Goal: Entertainment & Leisure: Consume media (video, audio)

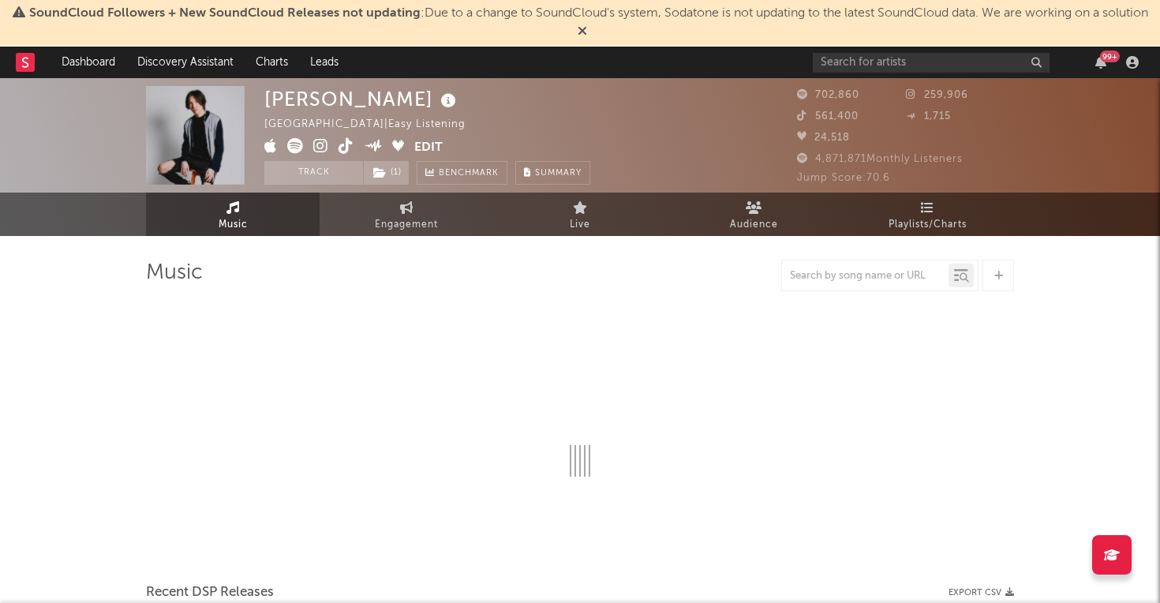
click at [587, 28] on icon at bounding box center [582, 30] width 9 height 13
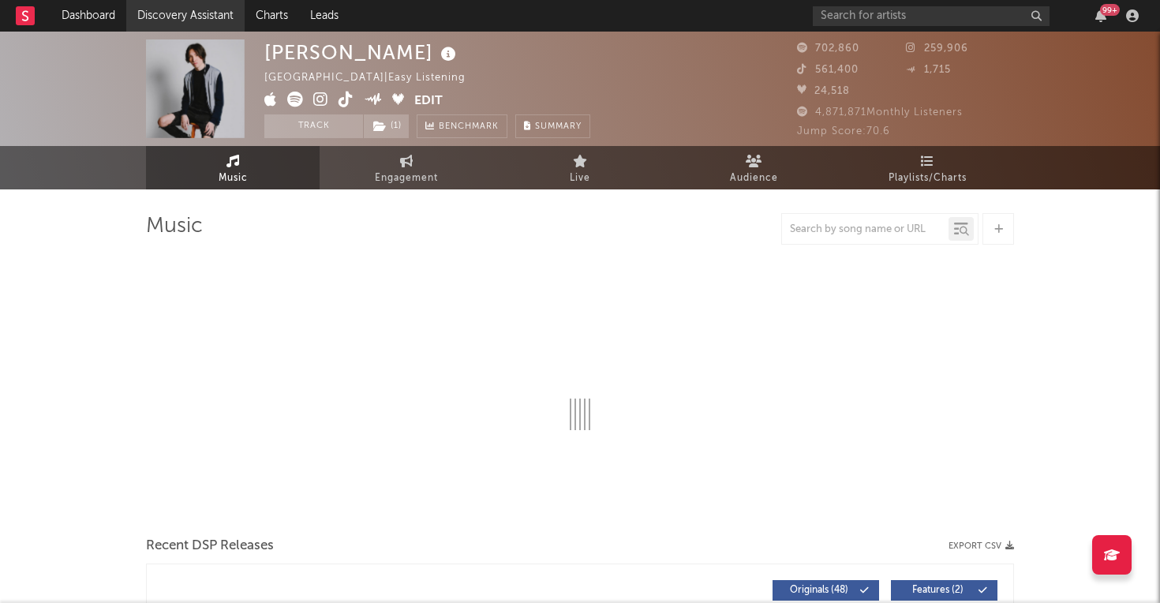
click at [190, 14] on link "Discovery Assistant" at bounding box center [185, 16] width 118 height 32
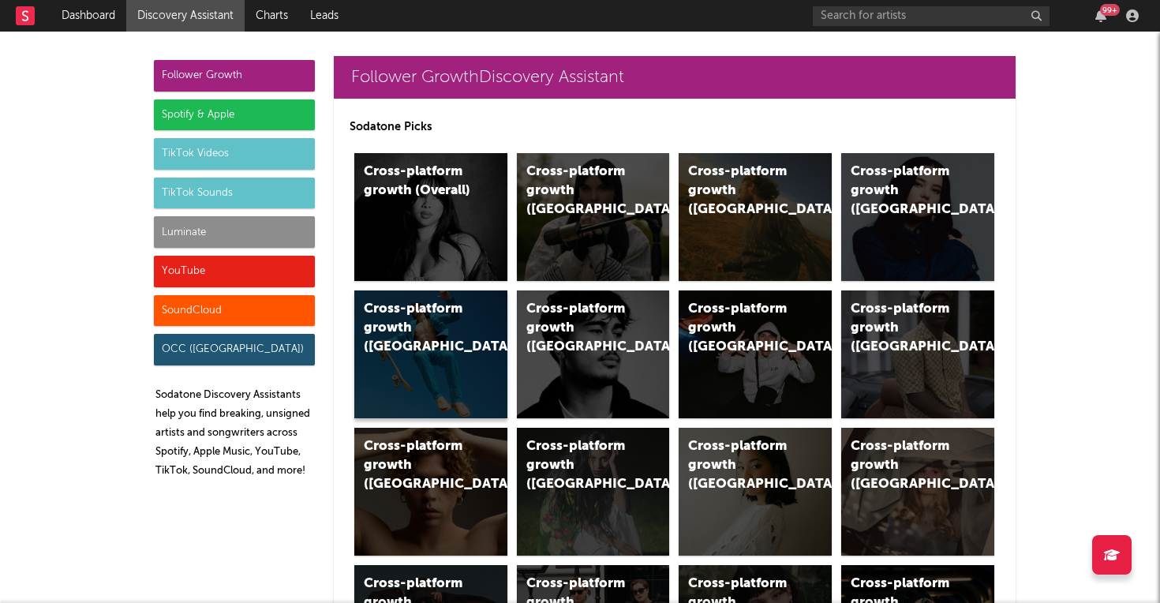
scroll to position [15, 0]
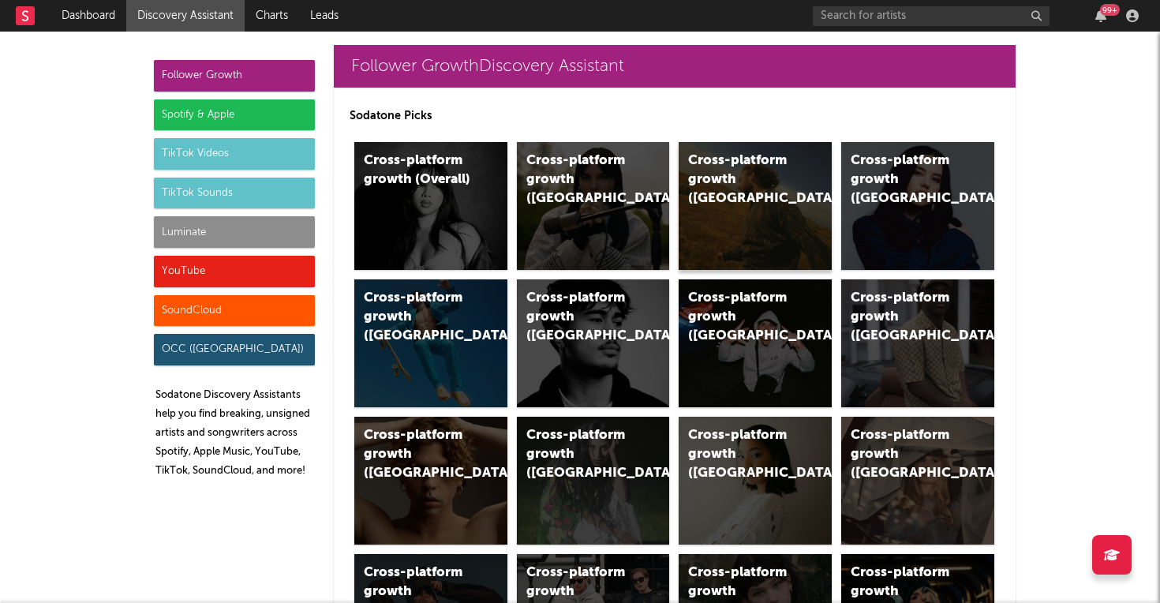
click at [750, 183] on div "Cross-platform growth ([GEOGRAPHIC_DATA])" at bounding box center [741, 180] width 107 height 57
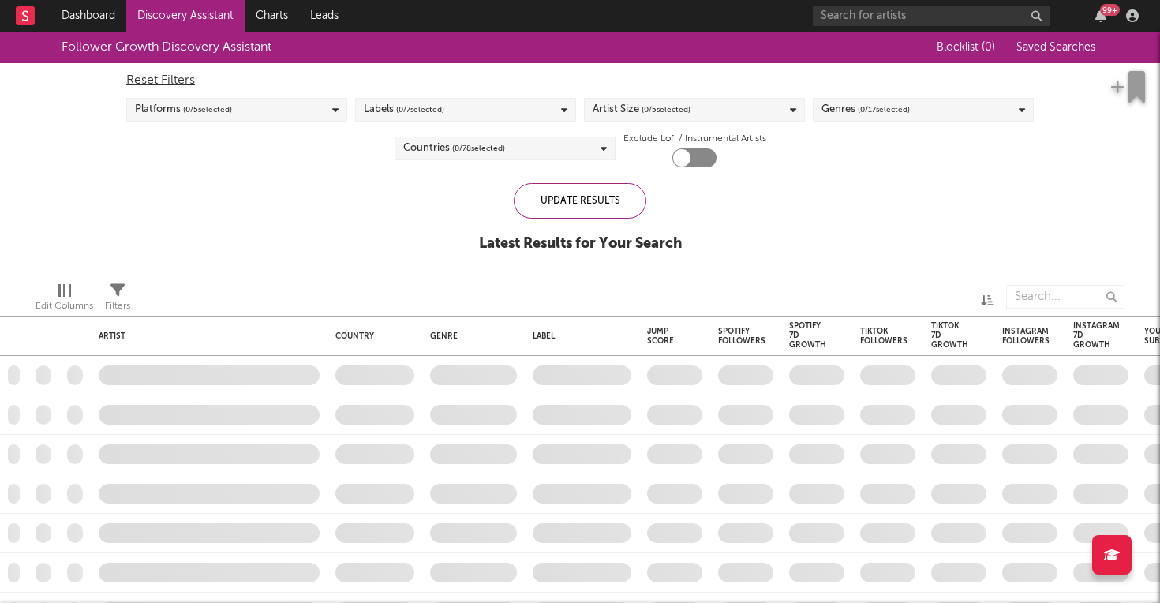
checkbox input "true"
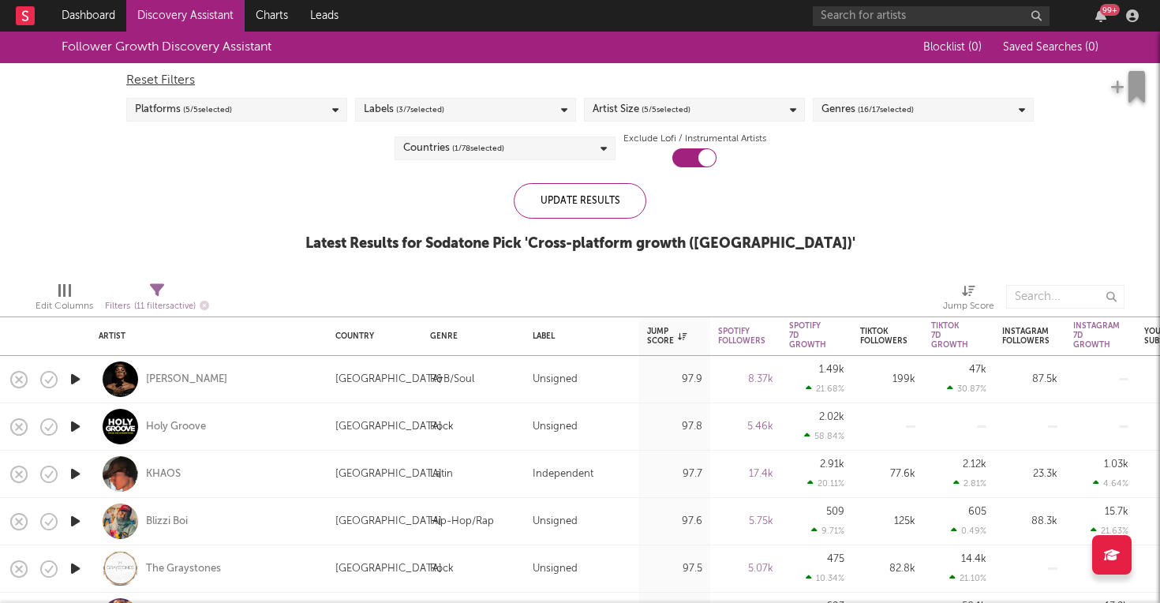
click at [322, 106] on div "Platforms ( 5 / 5 selected)" at bounding box center [236, 110] width 221 height 24
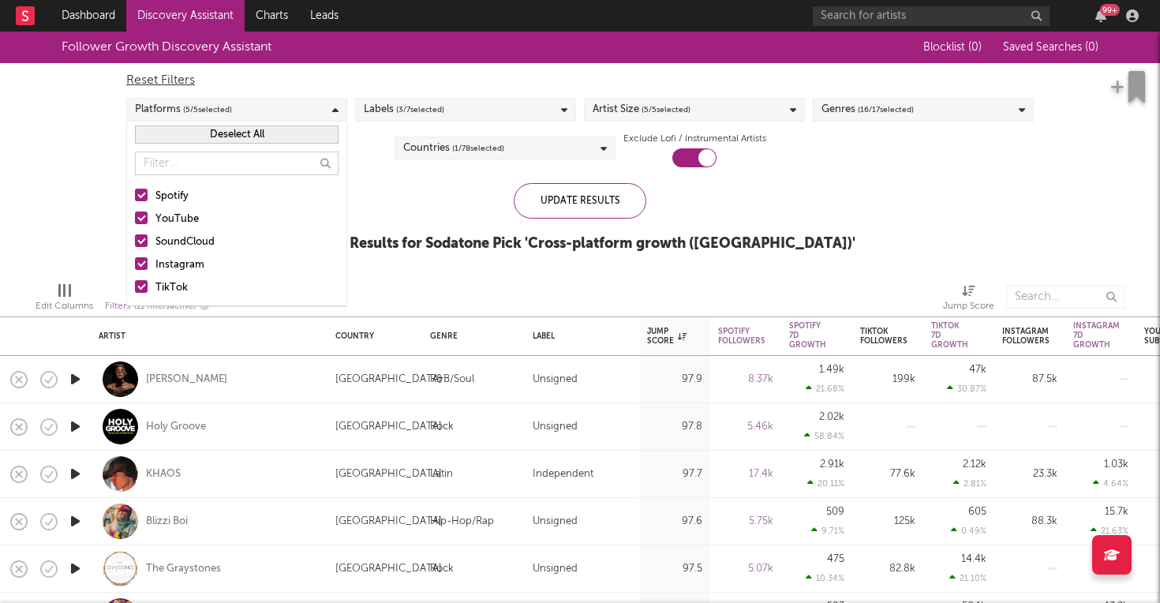
click at [322, 106] on div "Platforms ( 5 / 5 selected)" at bounding box center [236, 110] width 221 height 24
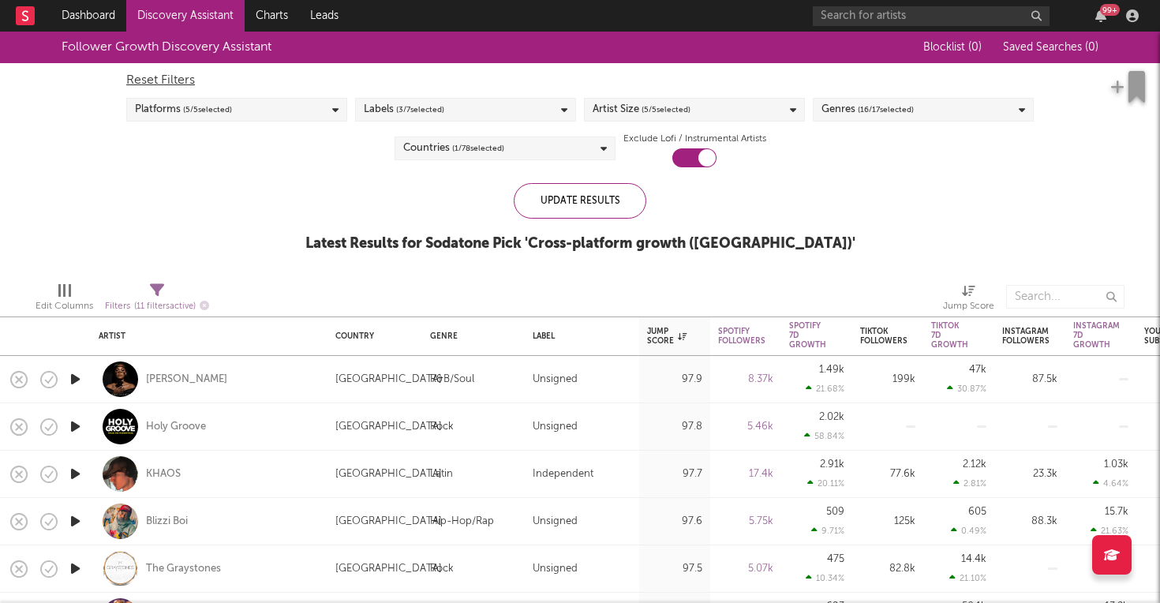
click at [468, 106] on div "Labels ( 3 / 7 selected)" at bounding box center [465, 110] width 221 height 24
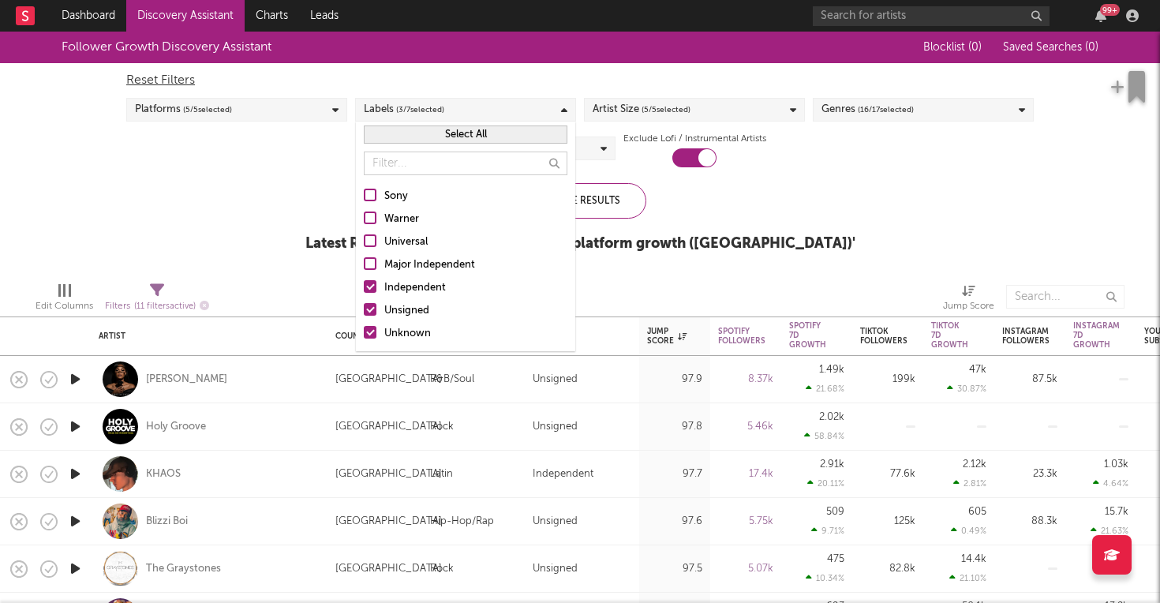
click at [468, 106] on div "Labels ( 3 / 7 selected)" at bounding box center [465, 110] width 221 height 24
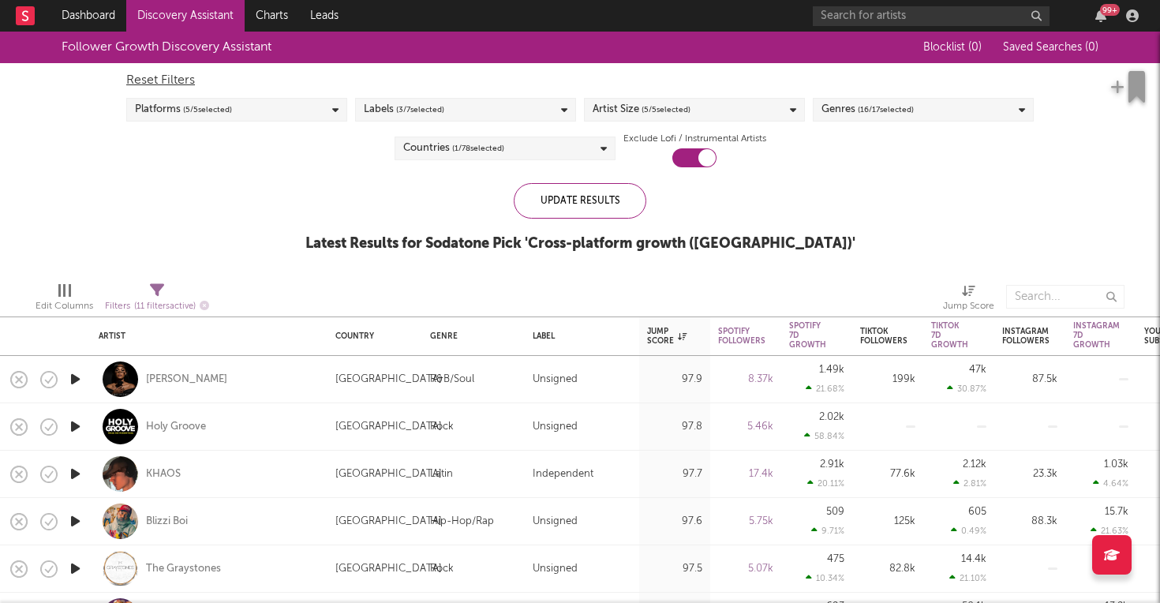
click at [691, 103] on span "( 5 / 5 selected)" at bounding box center [666, 109] width 49 height 19
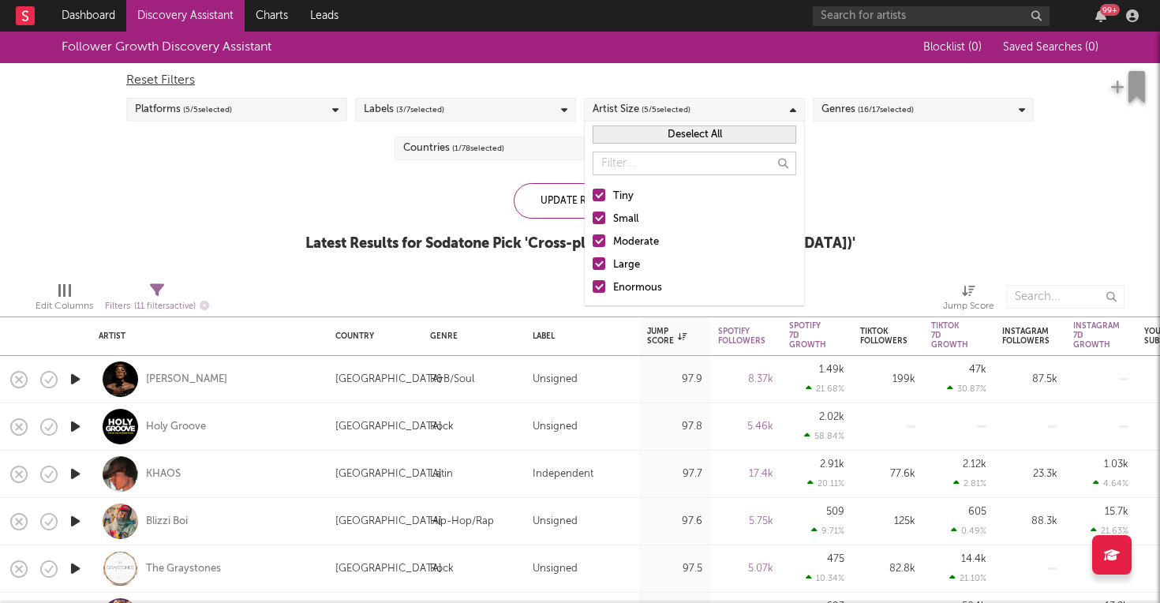
click at [691, 103] on span "( 5 / 5 selected)" at bounding box center [666, 109] width 49 height 19
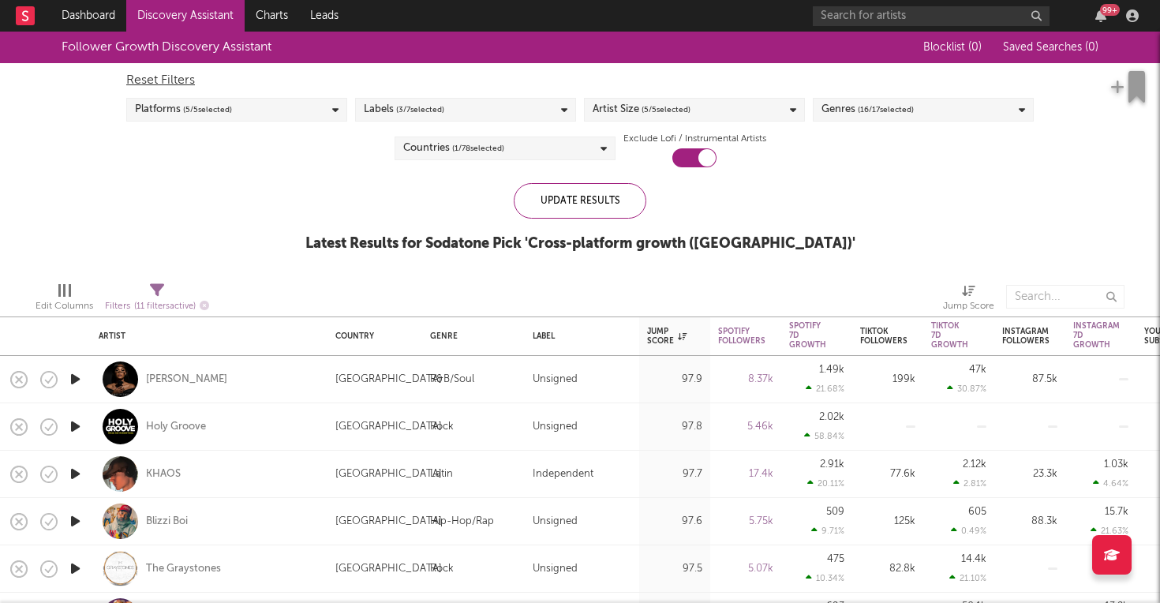
click at [919, 110] on div "Genres ( 16 / 17 selected)" at bounding box center [923, 110] width 221 height 24
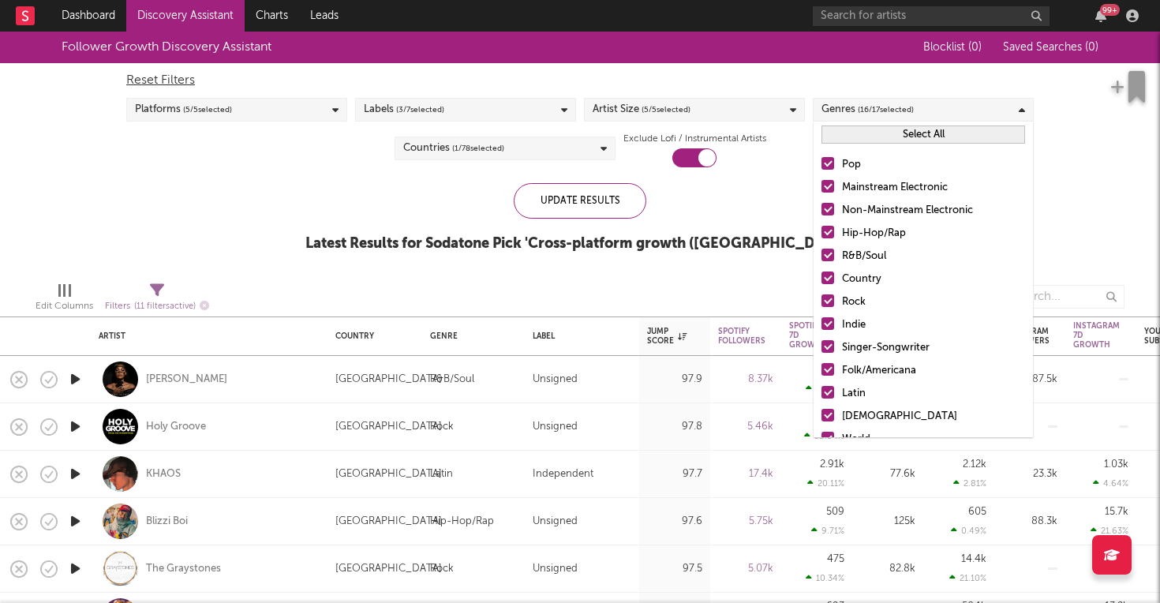
click at [919, 110] on div "Genres ( 16 / 17 selected)" at bounding box center [923, 110] width 221 height 24
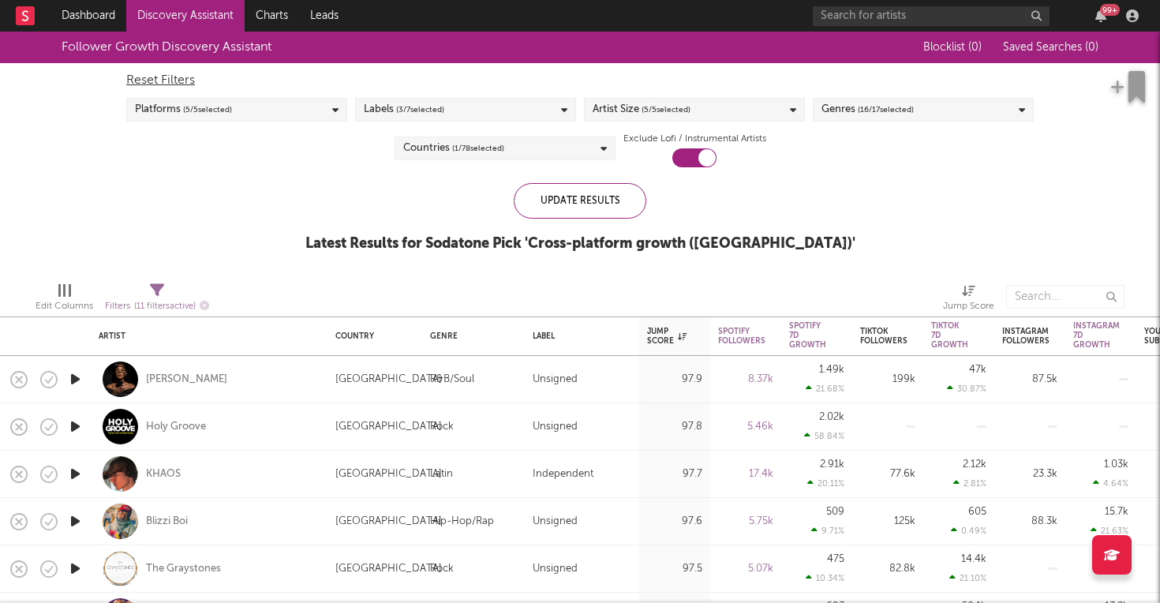
click at [496, 148] on span "( 1 / 78 selected)" at bounding box center [478, 148] width 52 height 19
click at [309, 224] on div "Follower Growth Discovery Assistant Blocklist ( 0 ) Saved Searches ( 0 ) Reset …" at bounding box center [580, 151] width 1160 height 238
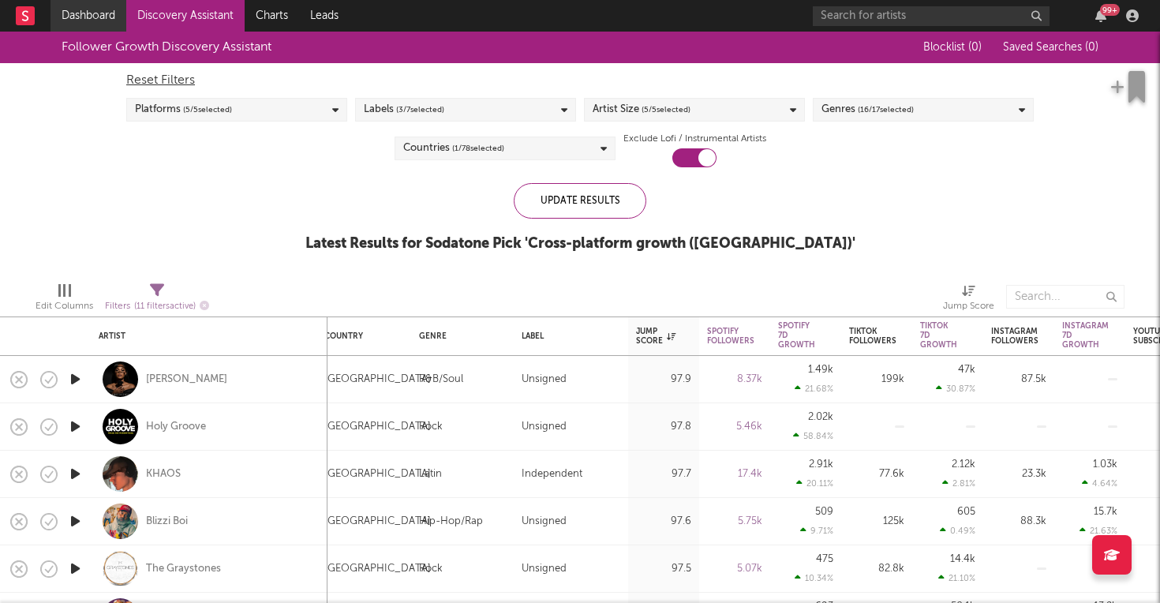
click at [103, 20] on link "Dashboard" at bounding box center [89, 16] width 76 height 32
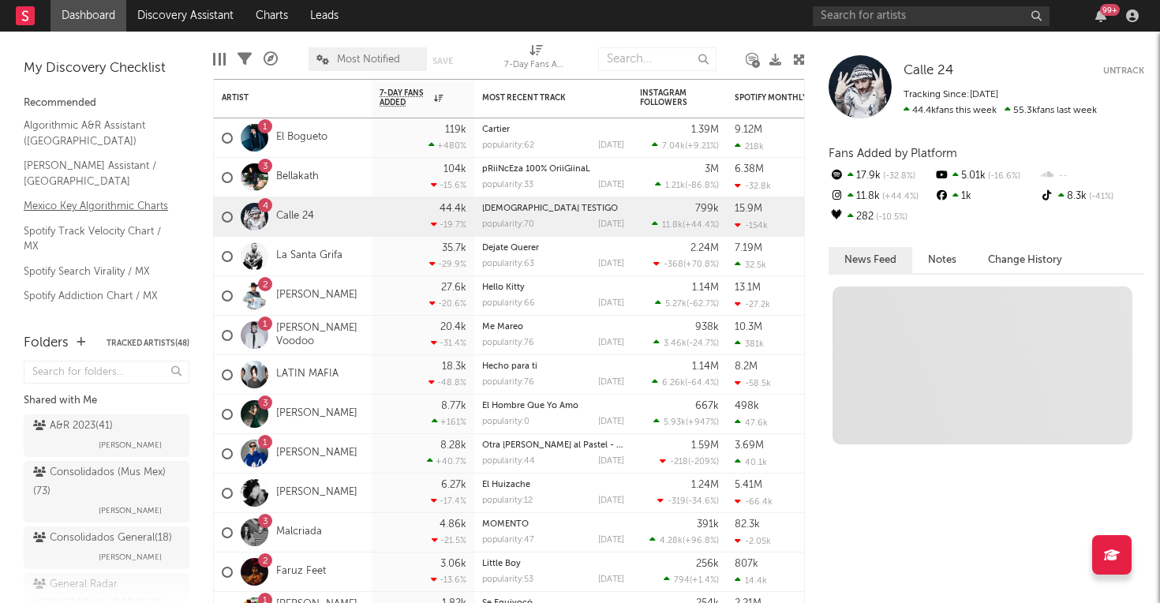
click at [118, 197] on link "Mexico Key Algorithmic Charts" at bounding box center [99, 205] width 150 height 17
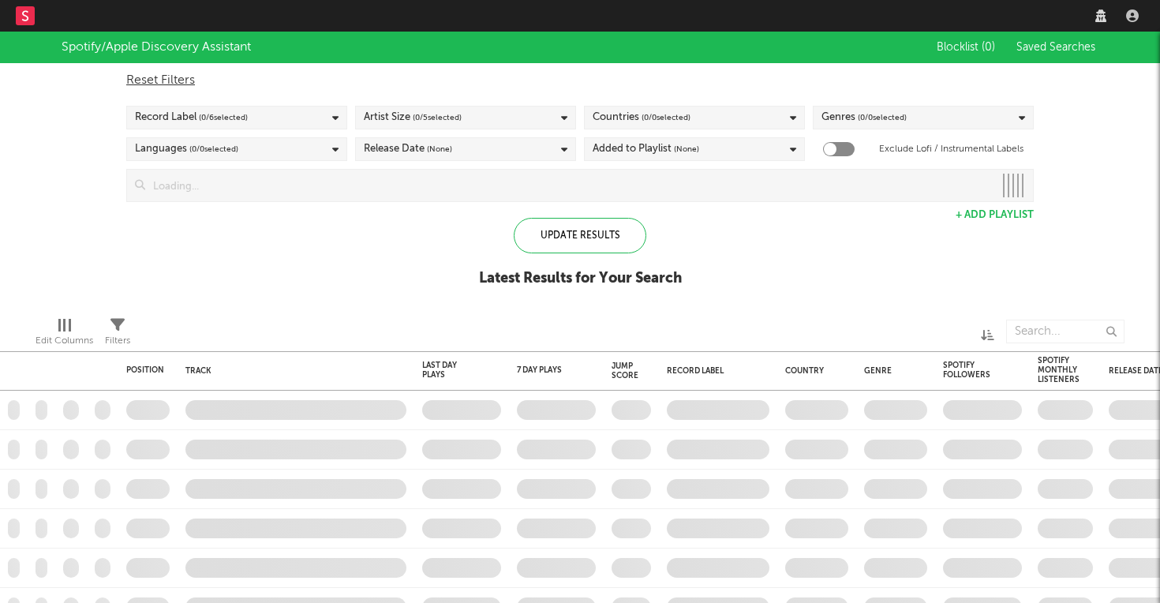
checkbox input "true"
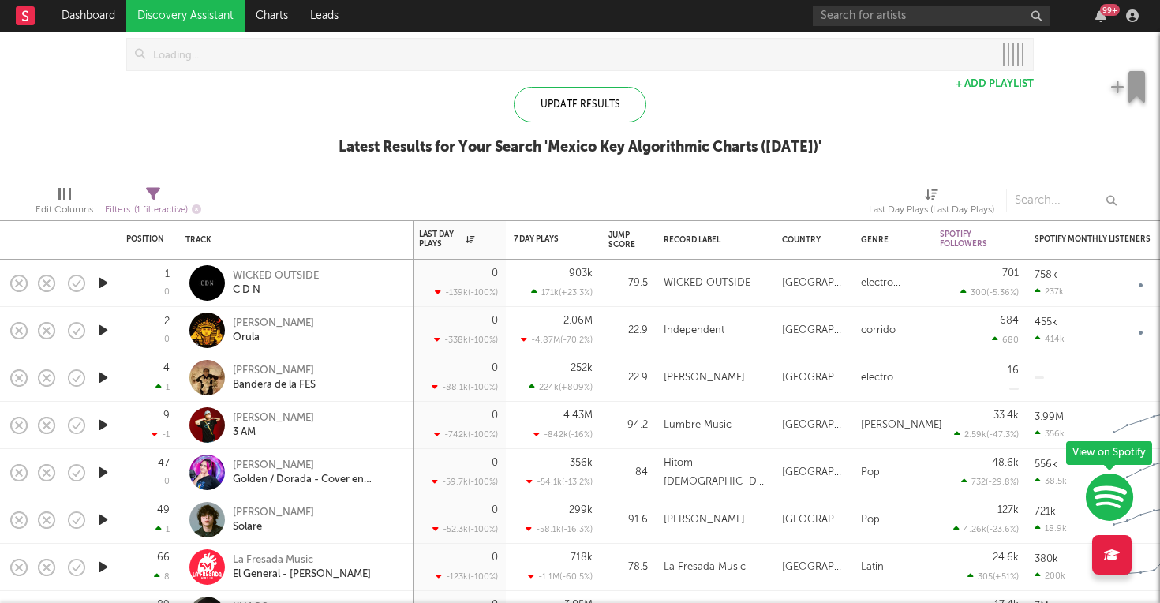
click at [105, 281] on icon "button" at bounding box center [103, 283] width 17 height 20
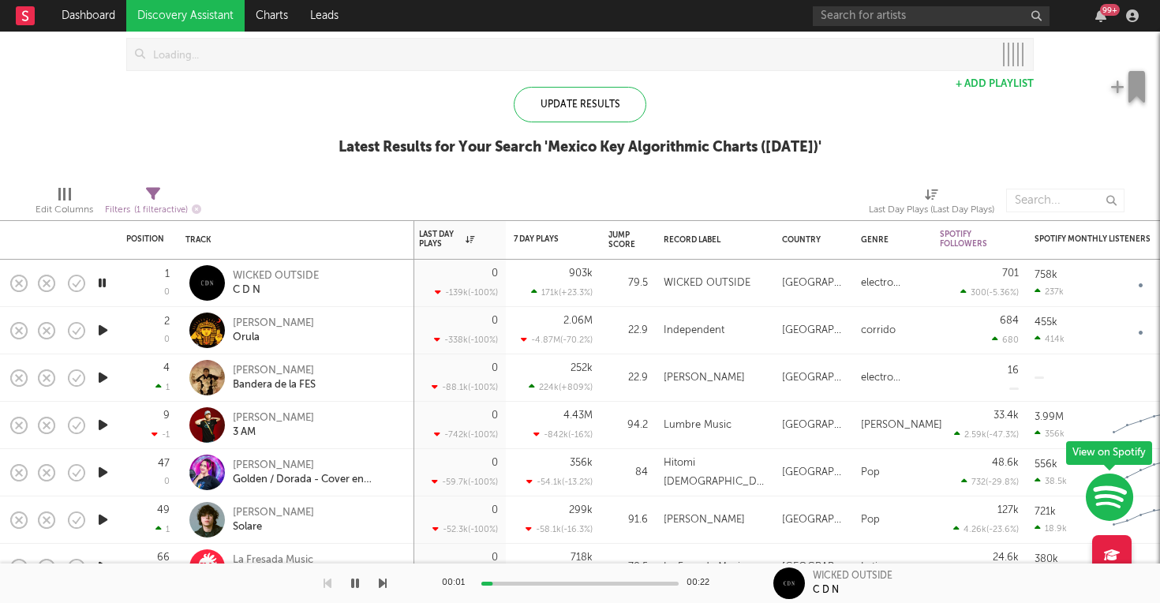
click at [105, 281] on icon "button" at bounding box center [102, 283] width 15 height 20
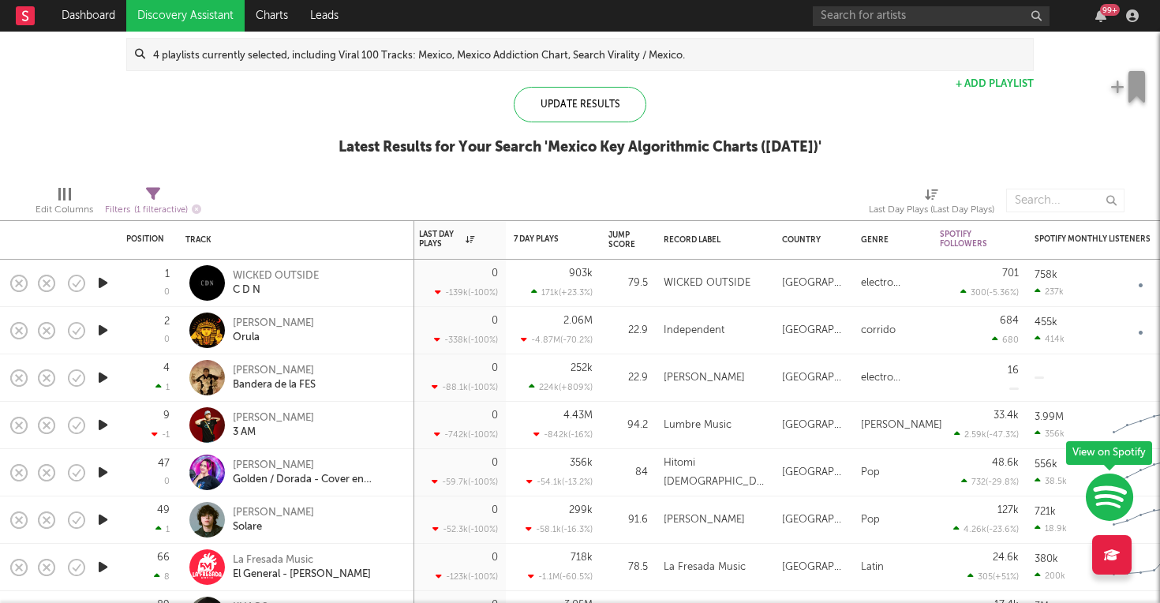
click at [100, 325] on icon "button" at bounding box center [103, 330] width 17 height 20
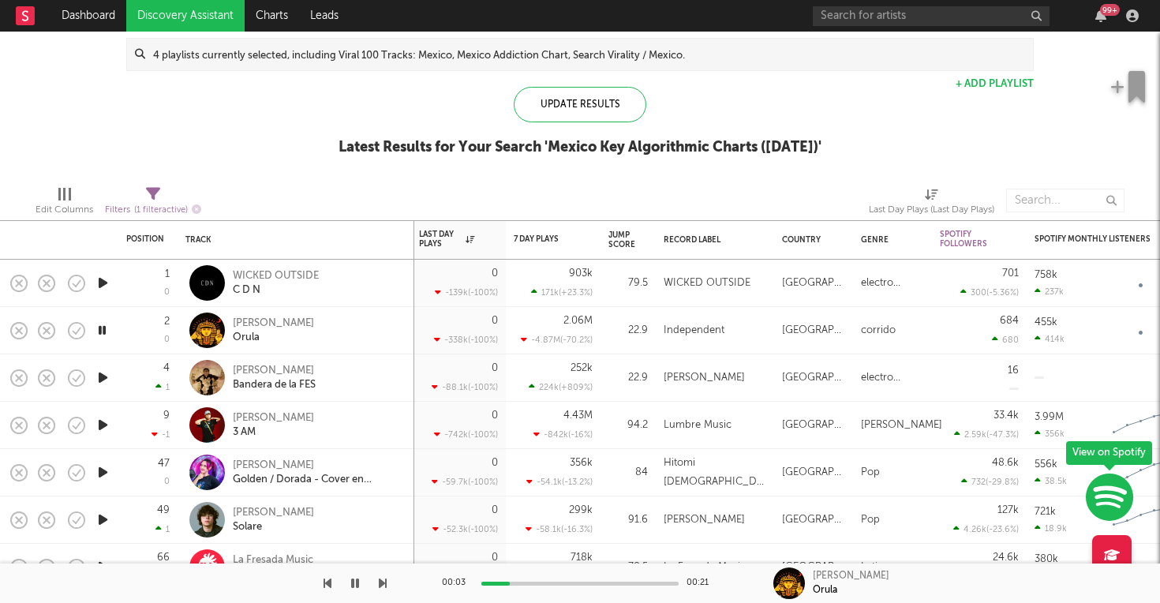
click at [105, 375] on icon "button" at bounding box center [103, 378] width 17 height 20
click at [625, 235] on div "Jump Score" at bounding box center [621, 239] width 27 height 19
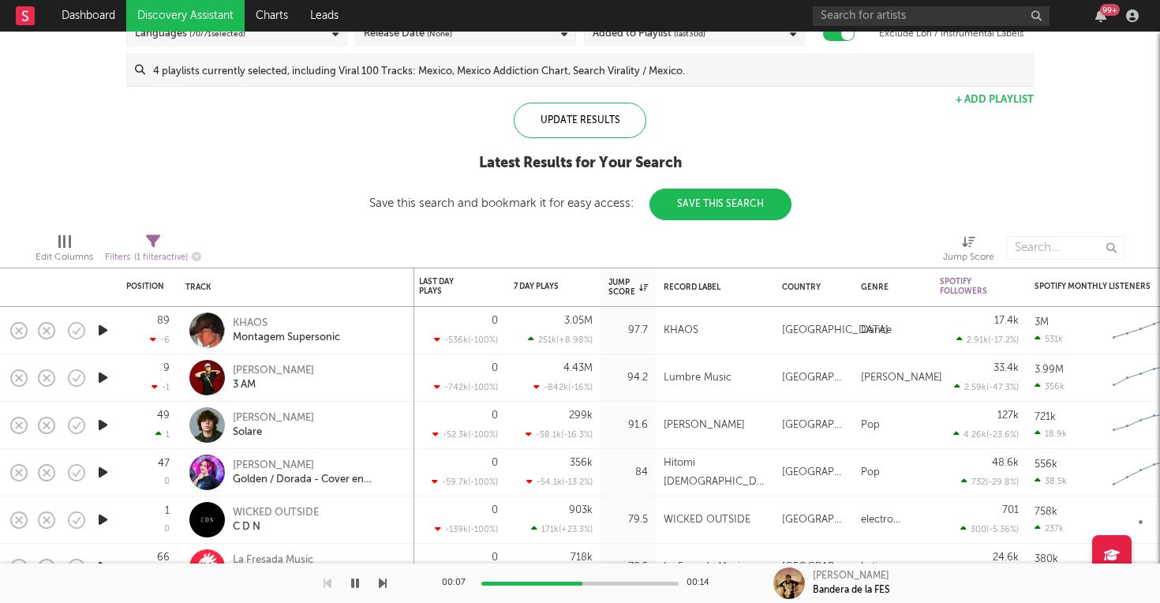
click at [99, 327] on icon "button" at bounding box center [103, 330] width 17 height 20
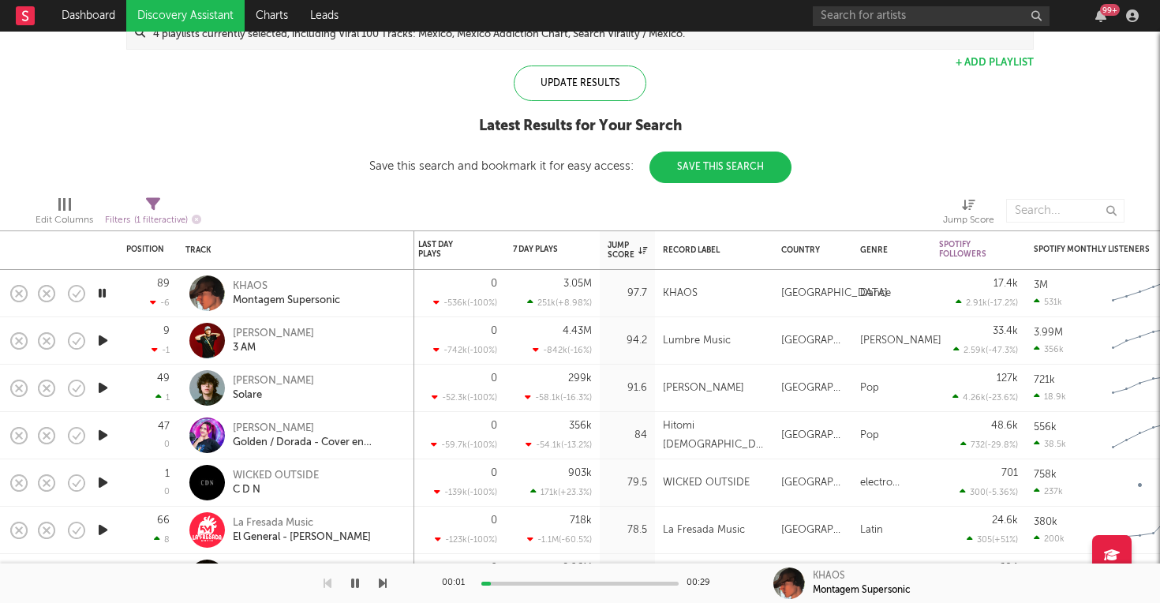
click at [103, 339] on icon "button" at bounding box center [103, 341] width 17 height 20
click at [101, 388] on icon "button" at bounding box center [103, 388] width 17 height 20
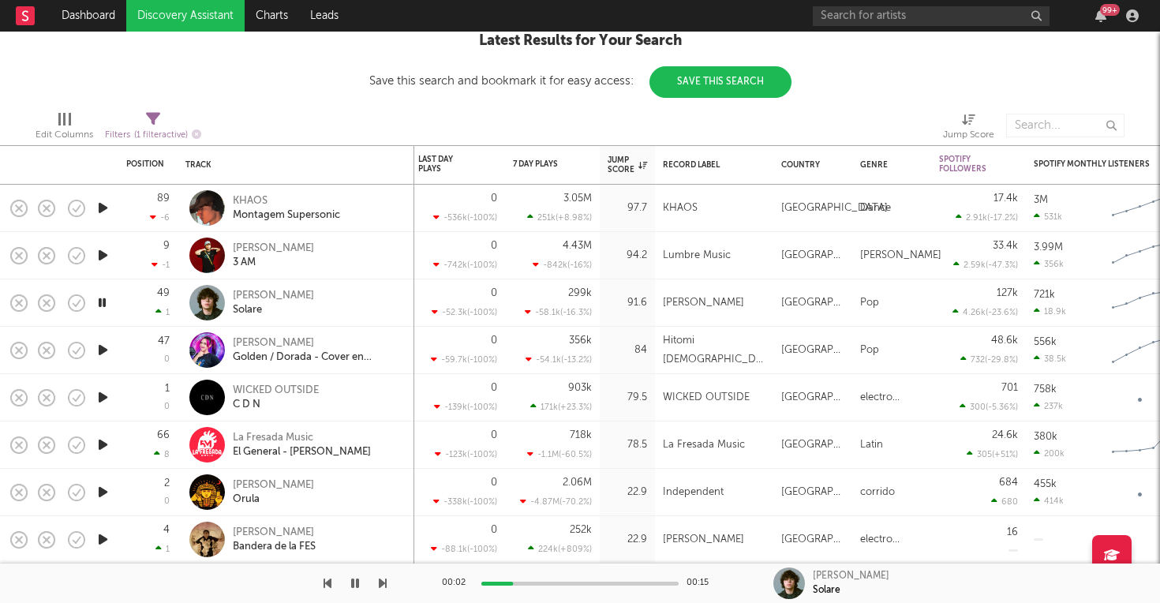
click at [101, 347] on icon "button" at bounding box center [103, 350] width 17 height 20
click at [107, 403] on icon "button" at bounding box center [103, 397] width 17 height 20
click at [103, 354] on icon "button" at bounding box center [103, 350] width 17 height 20
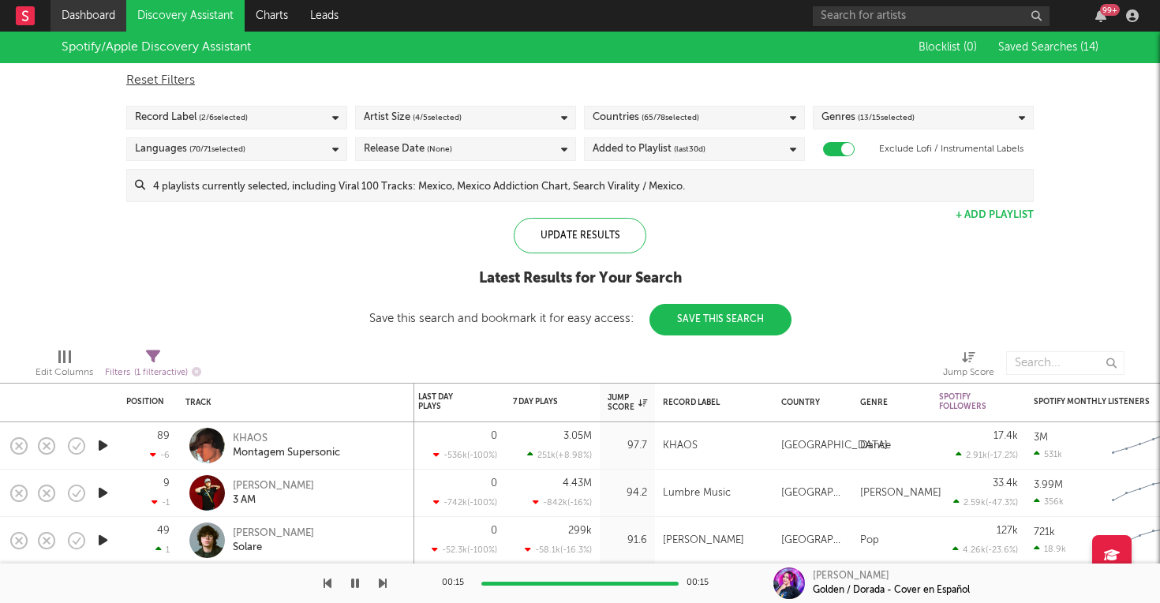
click at [109, 20] on link "Dashboard" at bounding box center [89, 16] width 76 height 32
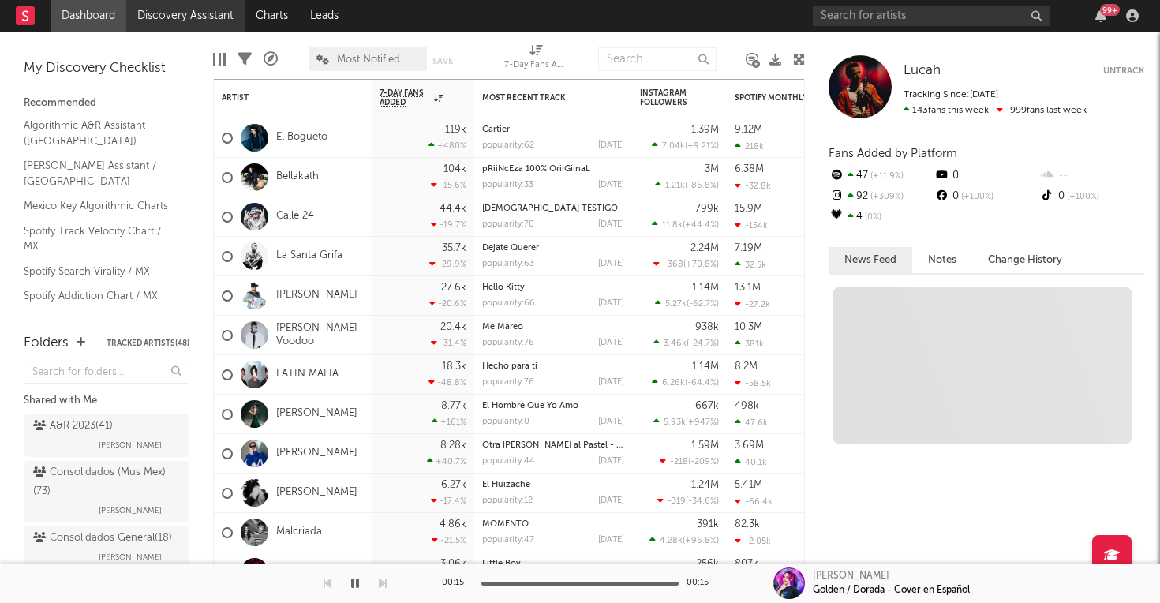
click at [178, 20] on link "Discovery Assistant" at bounding box center [185, 16] width 118 height 32
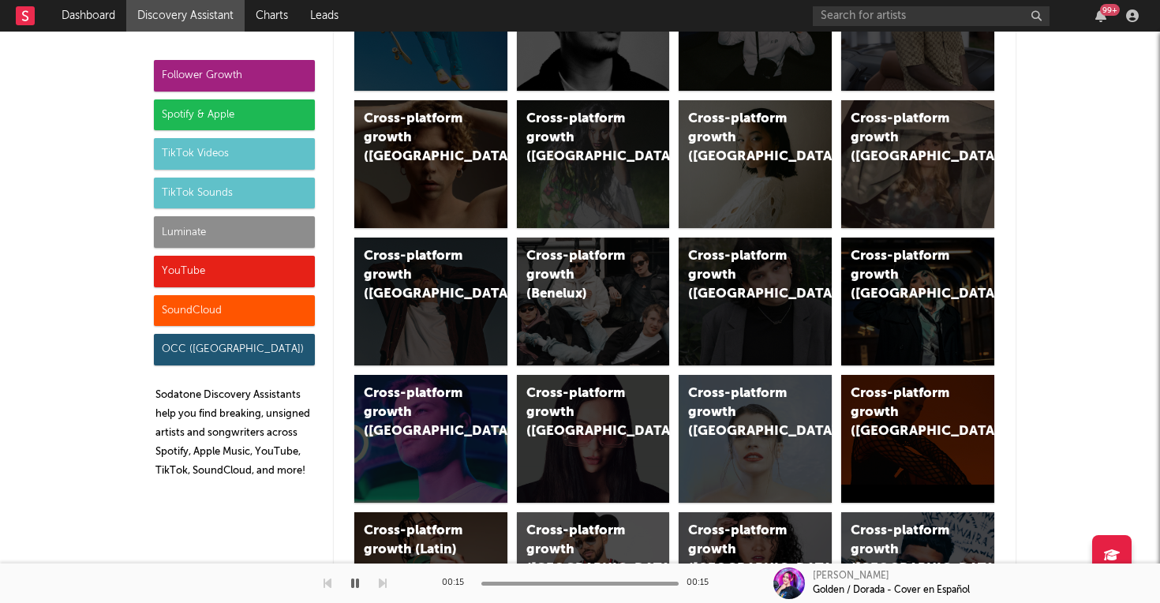
scroll to position [332, 0]
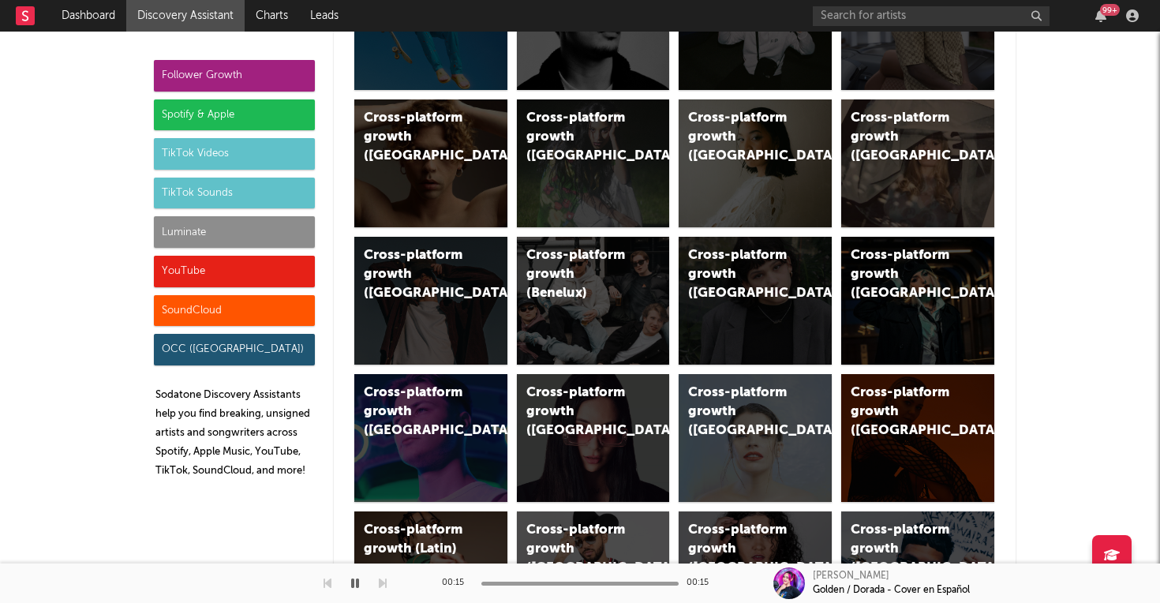
click at [234, 188] on div "TikTok Sounds" at bounding box center [234, 194] width 161 height 32
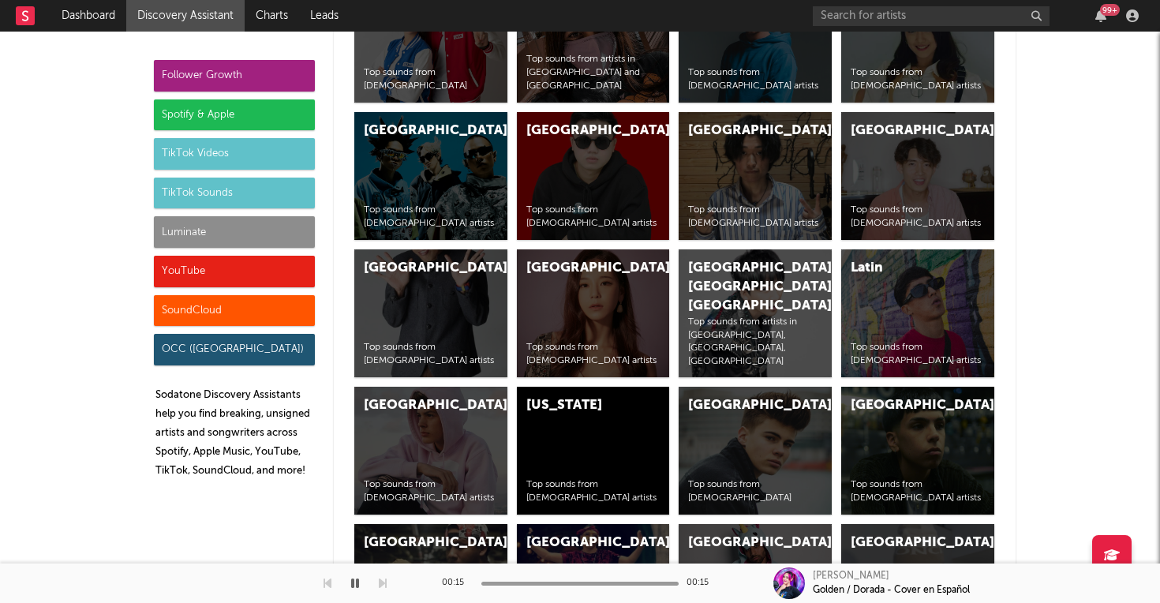
scroll to position [6434, 0]
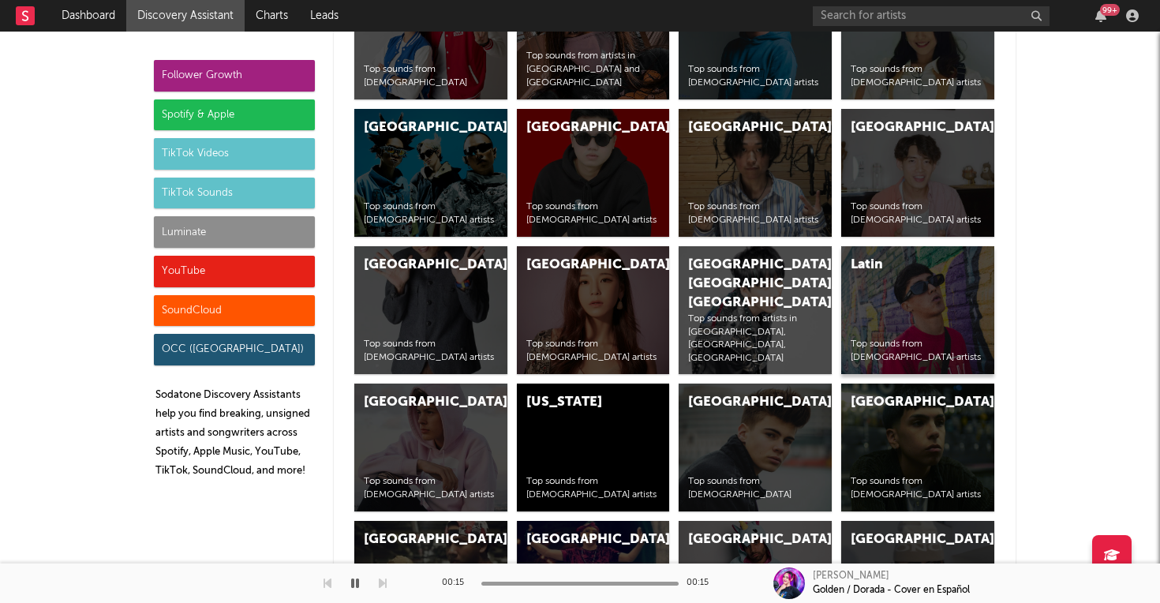
click at [934, 304] on div "Latin Top sounds from [DEMOGRAPHIC_DATA] artists" at bounding box center [917, 310] width 153 height 128
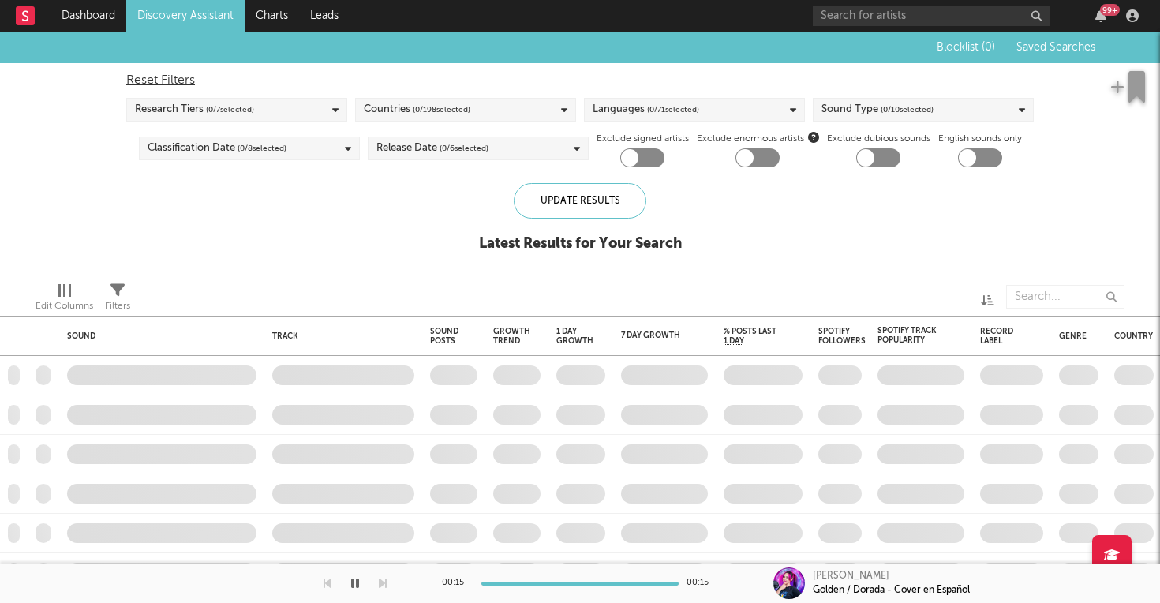
checkbox input "true"
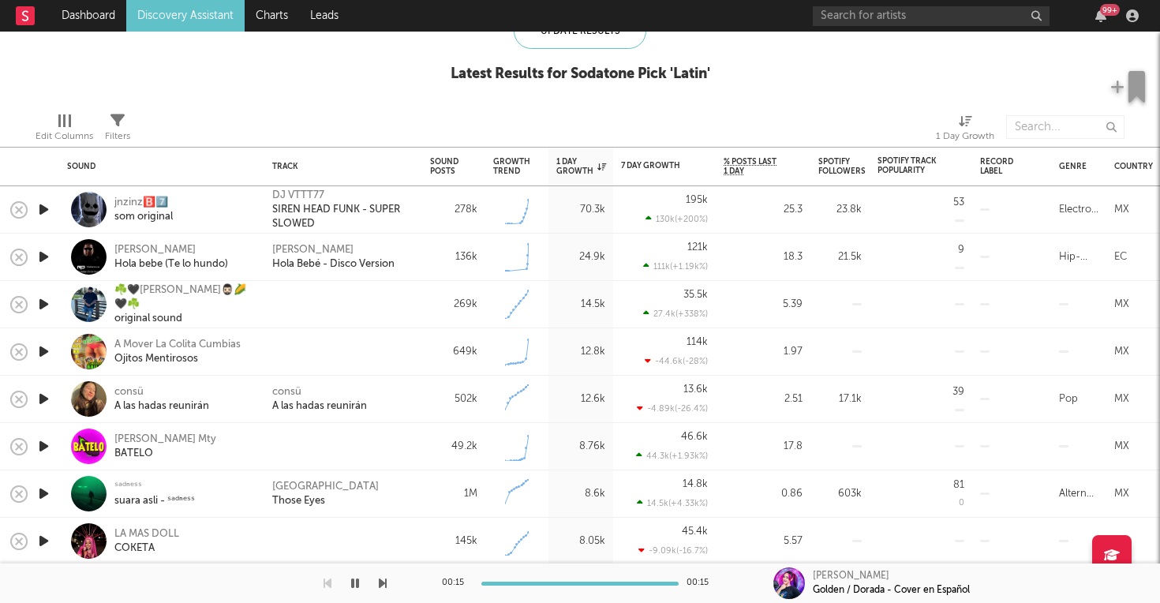
click at [46, 208] on icon "button" at bounding box center [44, 210] width 17 height 20
click at [46, 250] on icon "button" at bounding box center [44, 257] width 17 height 20
click at [44, 304] on icon "button" at bounding box center [44, 304] width 17 height 20
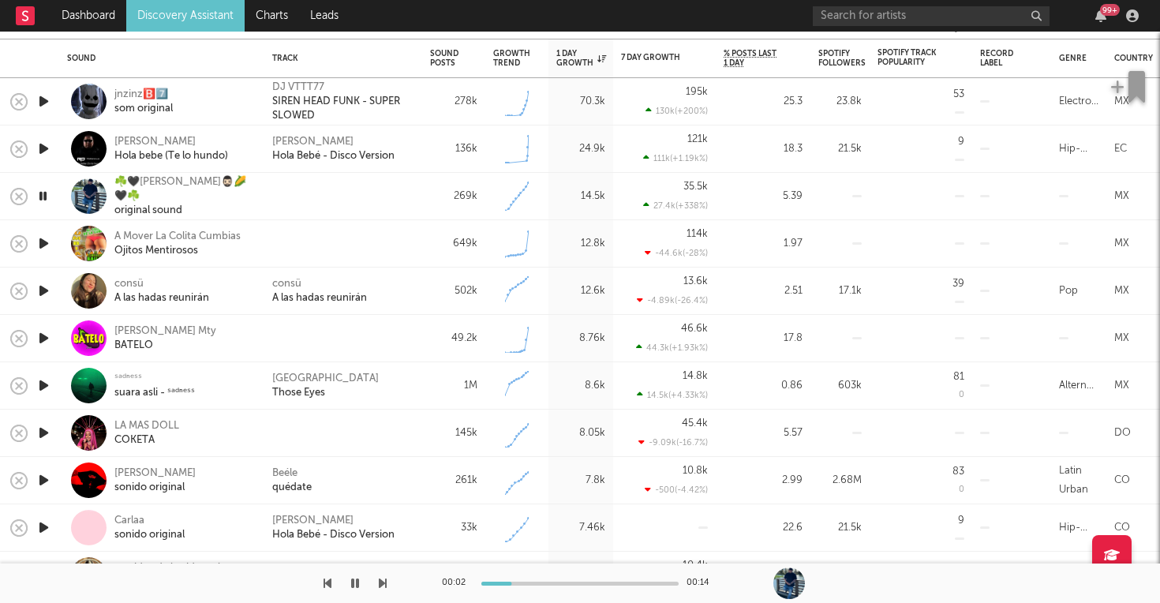
click at [41, 243] on icon "button" at bounding box center [44, 244] width 17 height 20
click at [46, 290] on icon "button" at bounding box center [44, 291] width 17 height 20
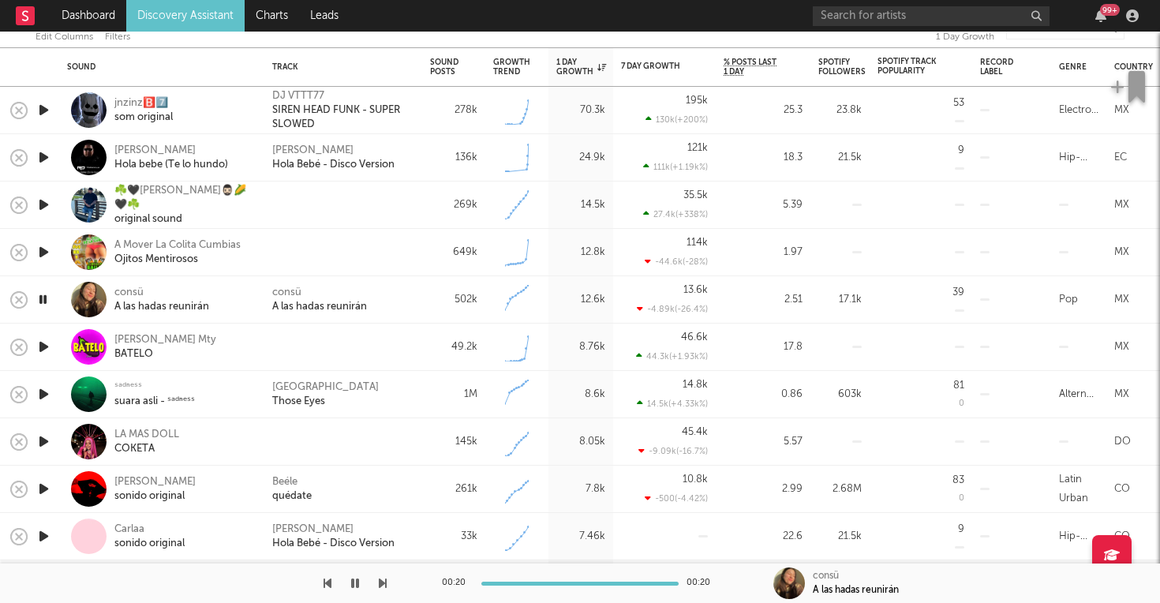
click at [46, 346] on icon "button" at bounding box center [44, 347] width 17 height 20
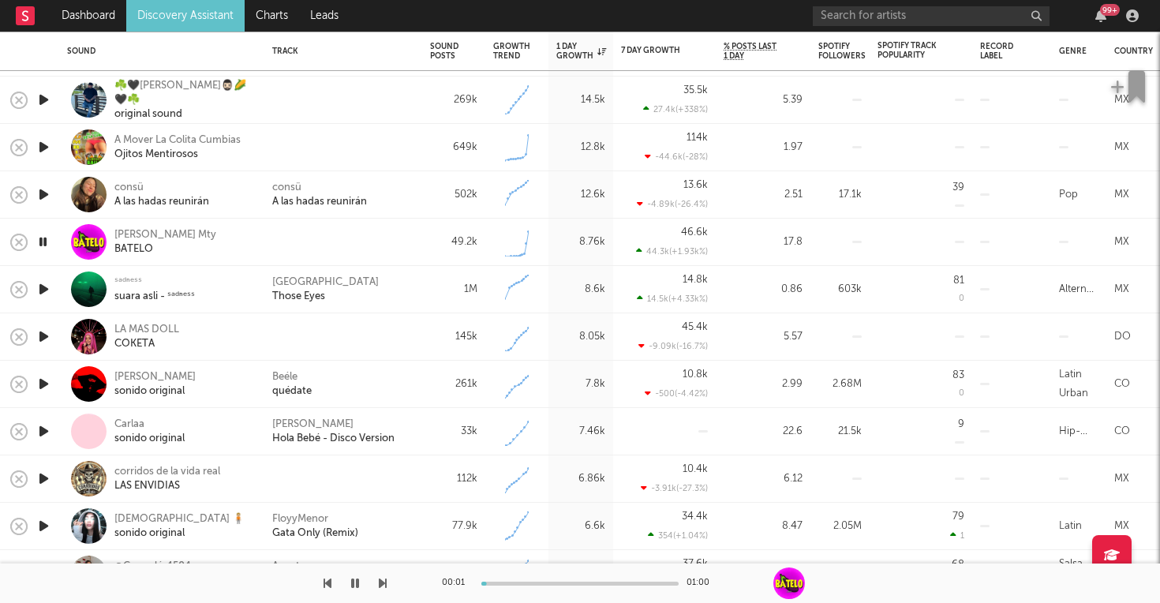
click at [49, 286] on icon "button" at bounding box center [44, 289] width 17 height 20
click at [47, 334] on icon "button" at bounding box center [44, 337] width 17 height 20
click at [46, 383] on icon "button" at bounding box center [44, 384] width 17 height 20
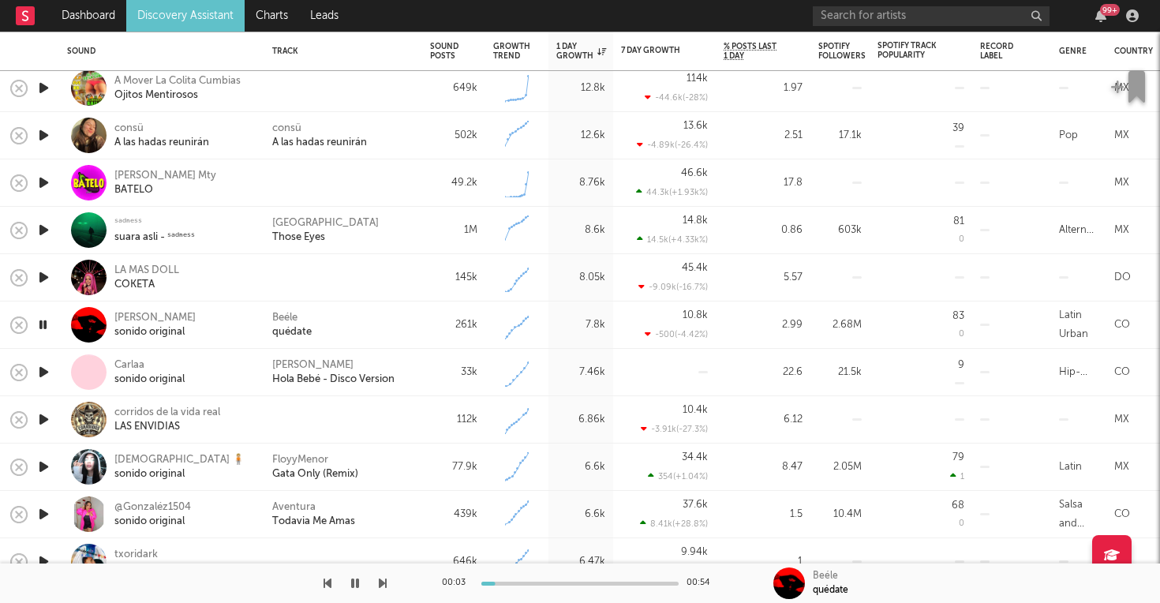
click at [44, 370] on icon "button" at bounding box center [44, 372] width 17 height 20
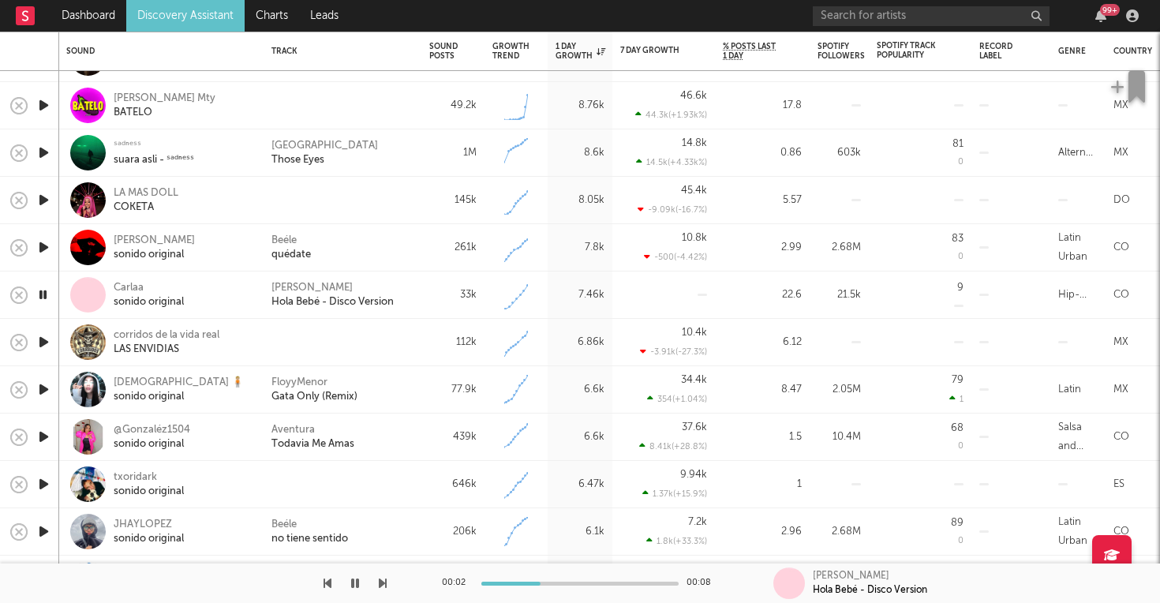
click at [42, 335] on icon "button" at bounding box center [44, 342] width 17 height 20
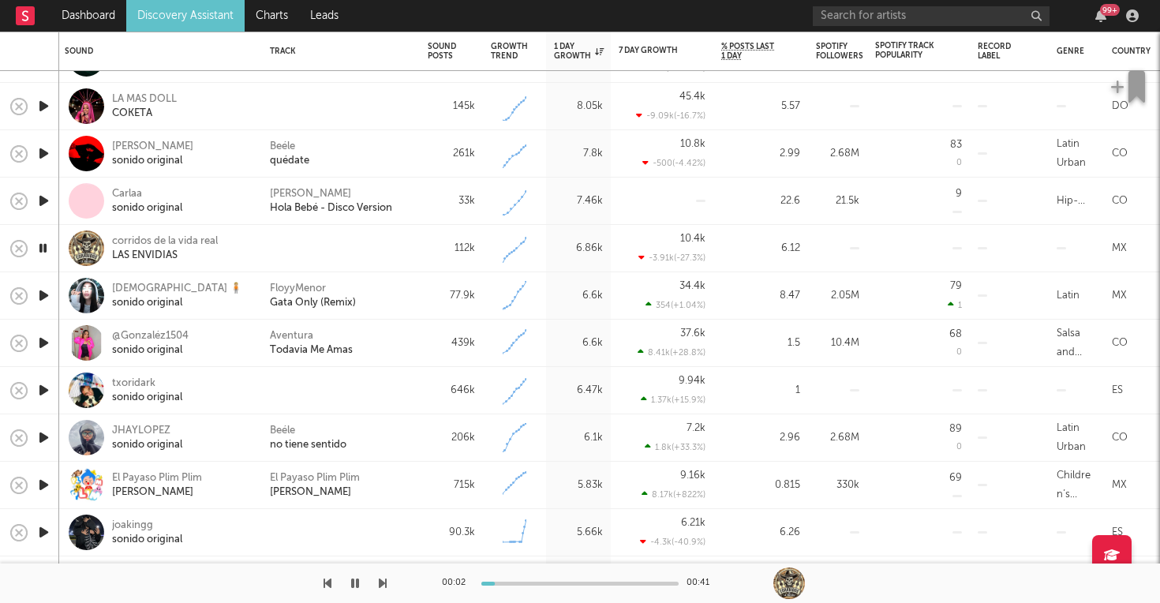
click at [46, 387] on icon "button" at bounding box center [44, 390] width 17 height 20
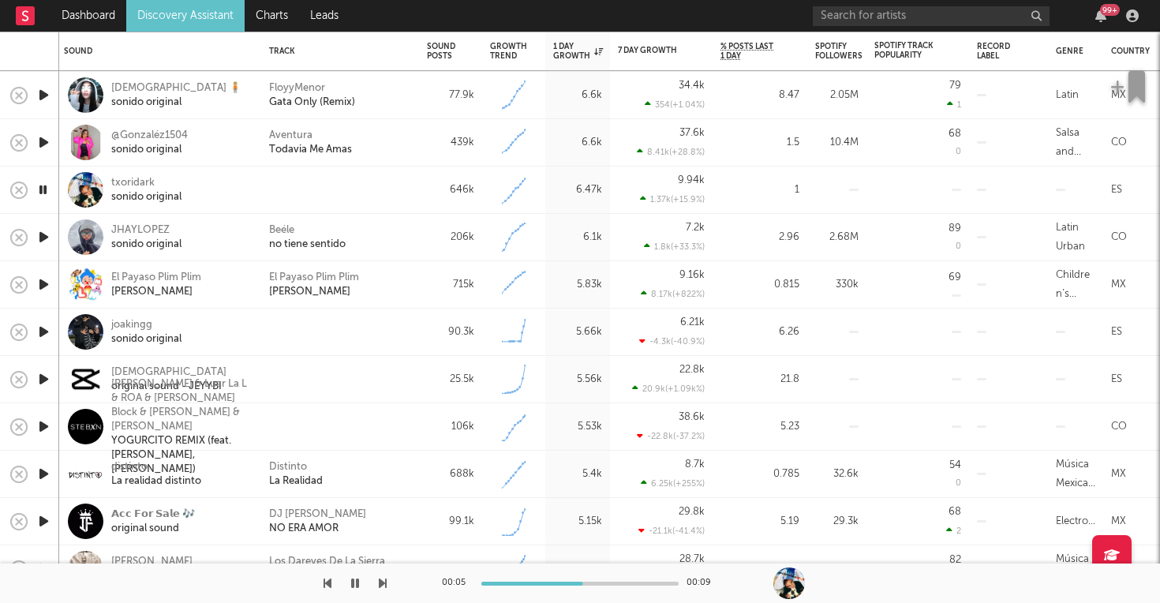
click at [41, 333] on icon "button" at bounding box center [44, 332] width 17 height 20
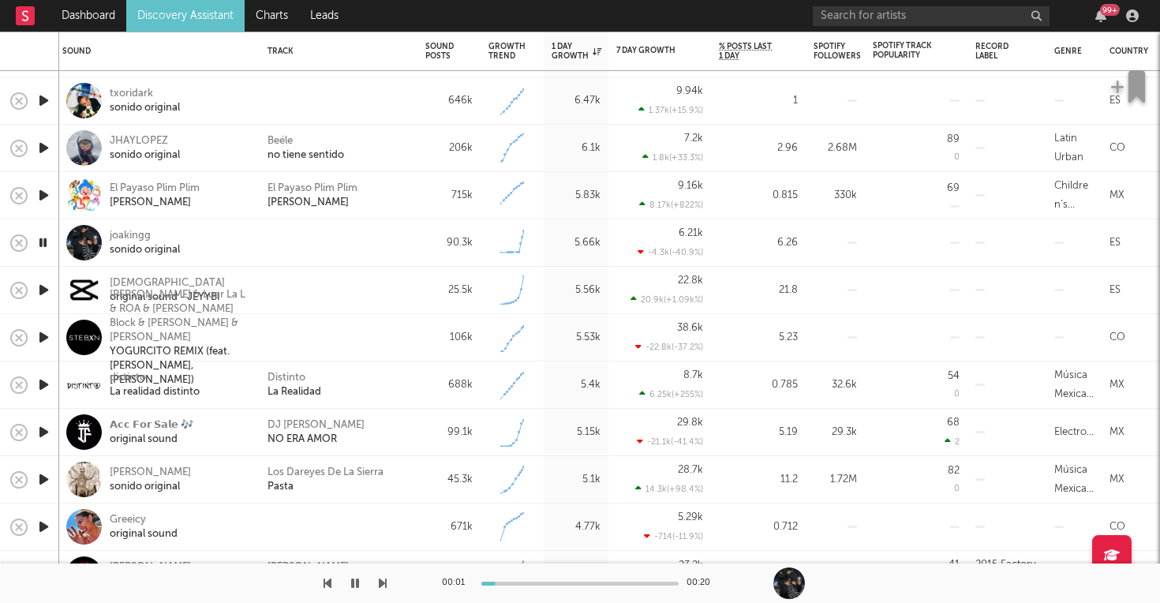
click at [43, 287] on icon "button" at bounding box center [44, 290] width 17 height 20
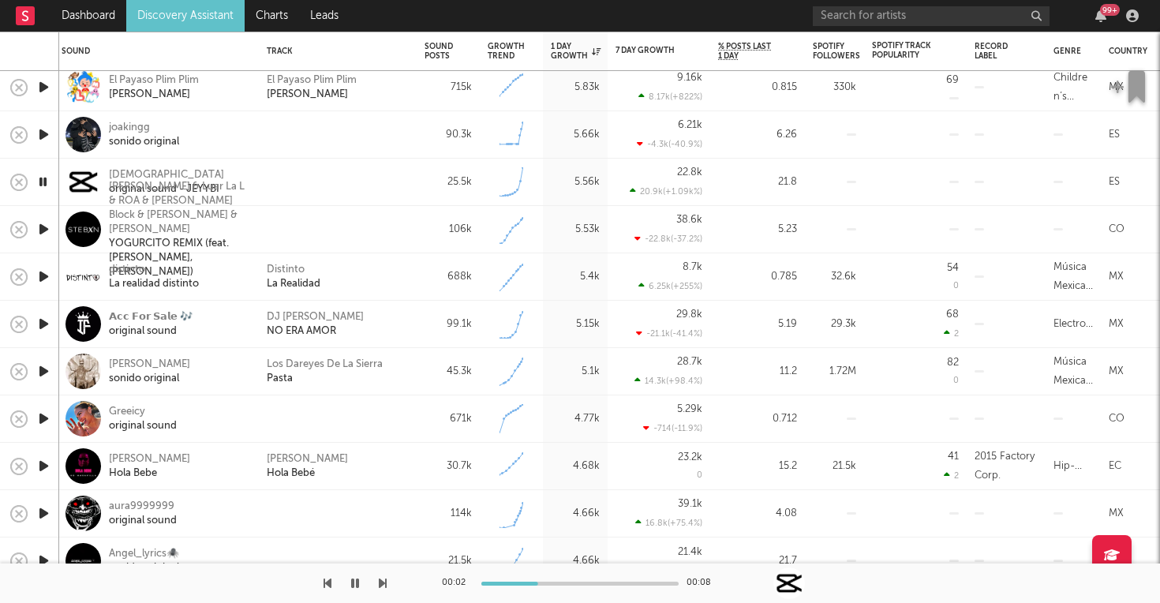
click at [43, 228] on icon "button" at bounding box center [44, 229] width 17 height 20
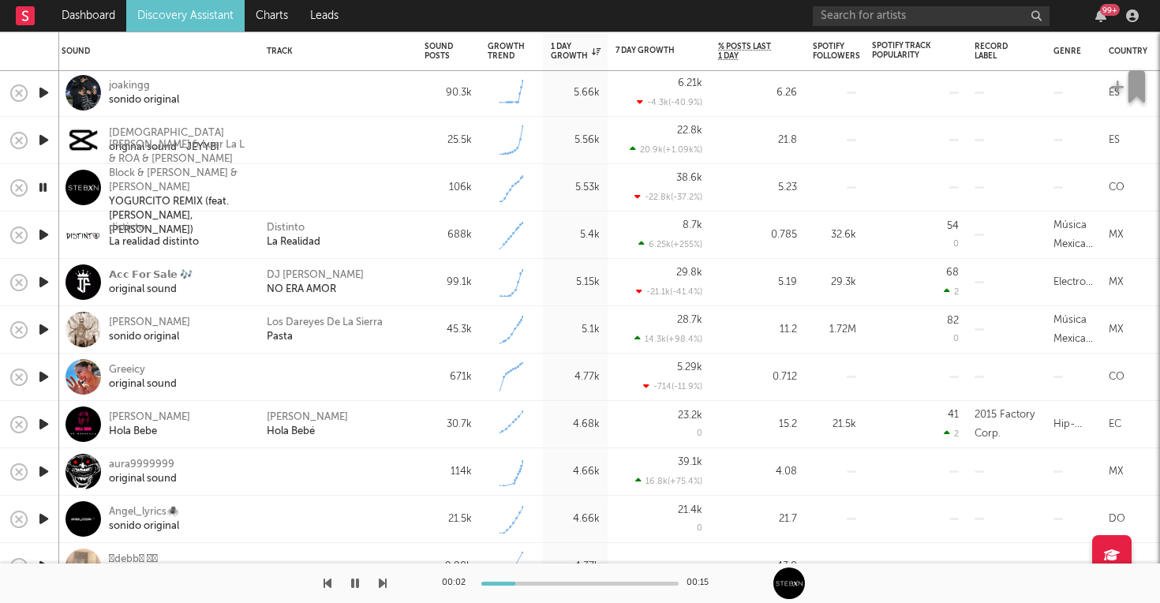
click at [44, 235] on icon "button" at bounding box center [44, 235] width 17 height 20
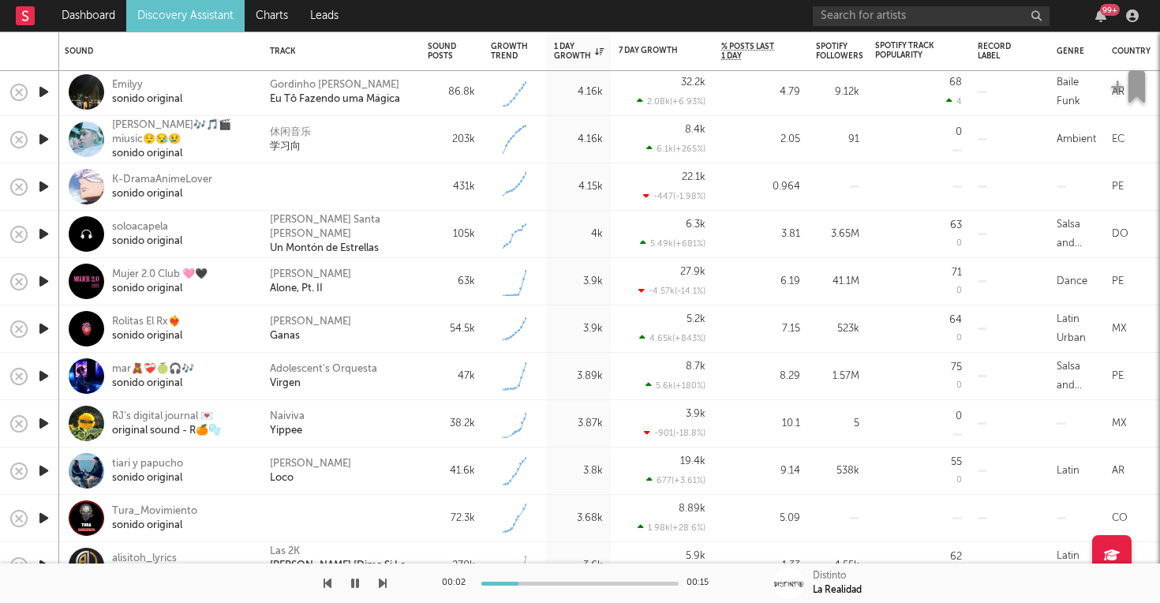
click at [43, 230] on icon "button" at bounding box center [44, 234] width 17 height 20
click at [44, 285] on icon "button" at bounding box center [44, 281] width 17 height 20
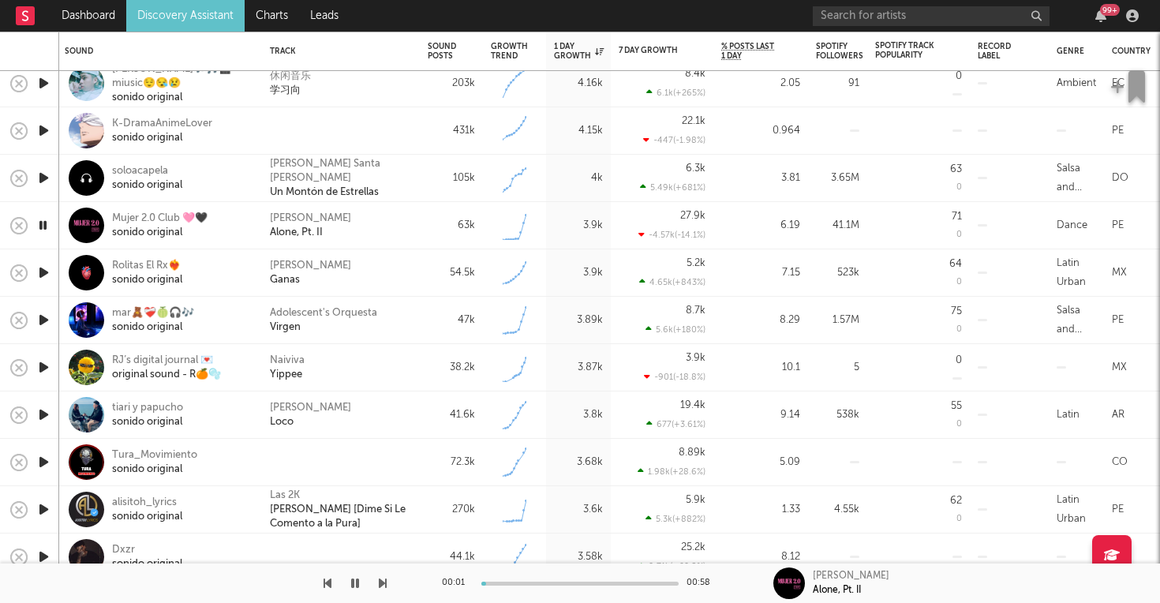
click at [47, 273] on icon "button" at bounding box center [44, 273] width 17 height 20
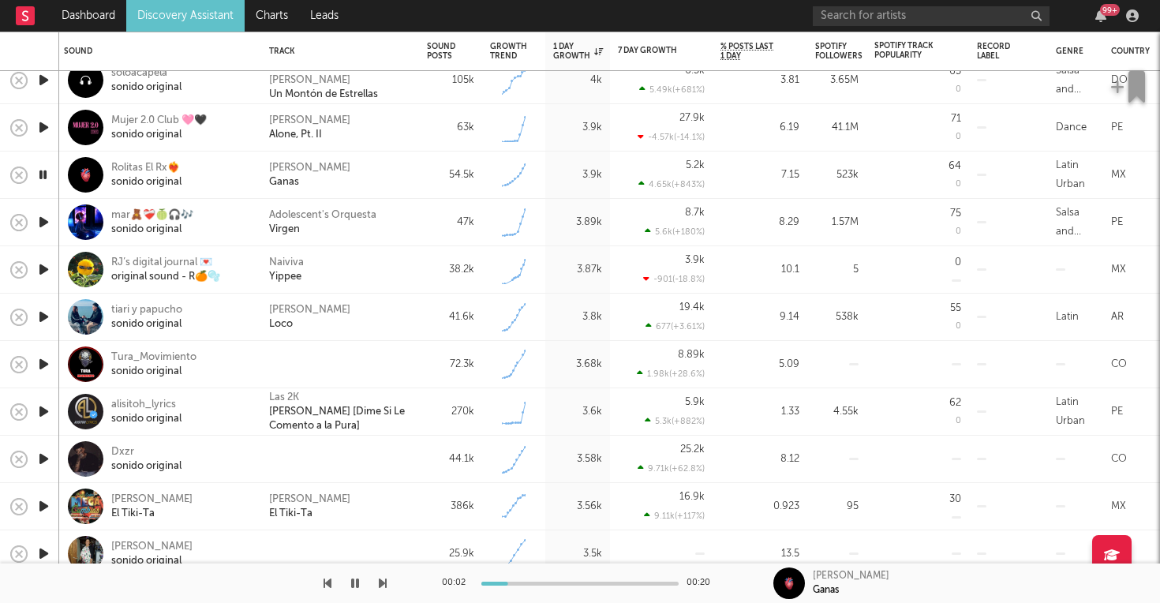
click at [43, 268] on icon "button" at bounding box center [44, 270] width 17 height 20
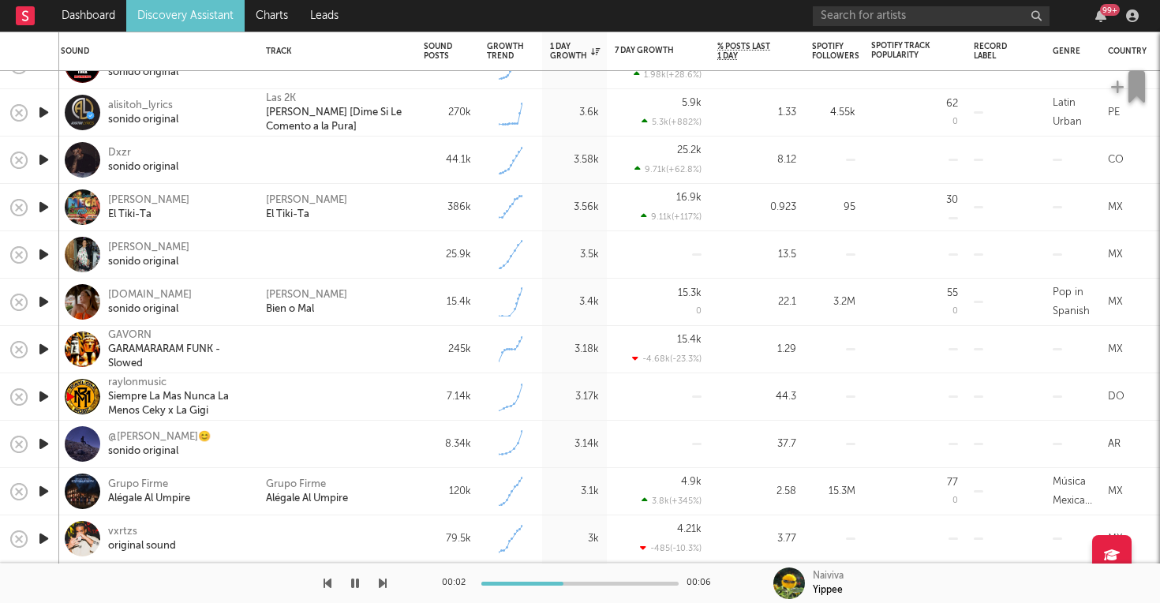
click at [40, 447] on icon "button" at bounding box center [44, 444] width 17 height 20
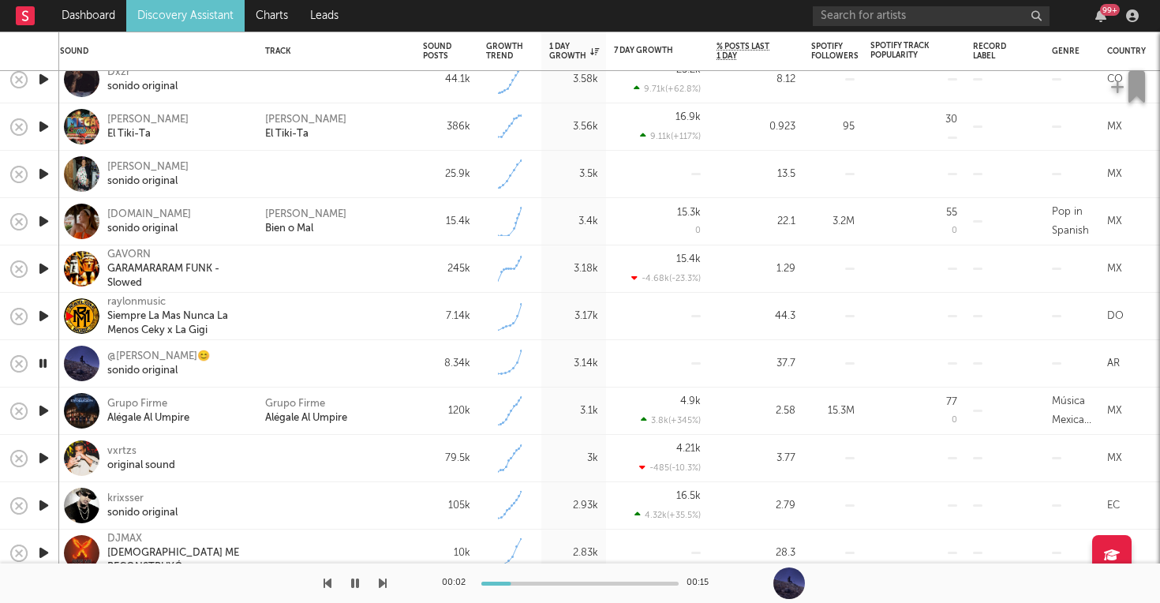
click at [44, 406] on icon "button" at bounding box center [44, 411] width 17 height 20
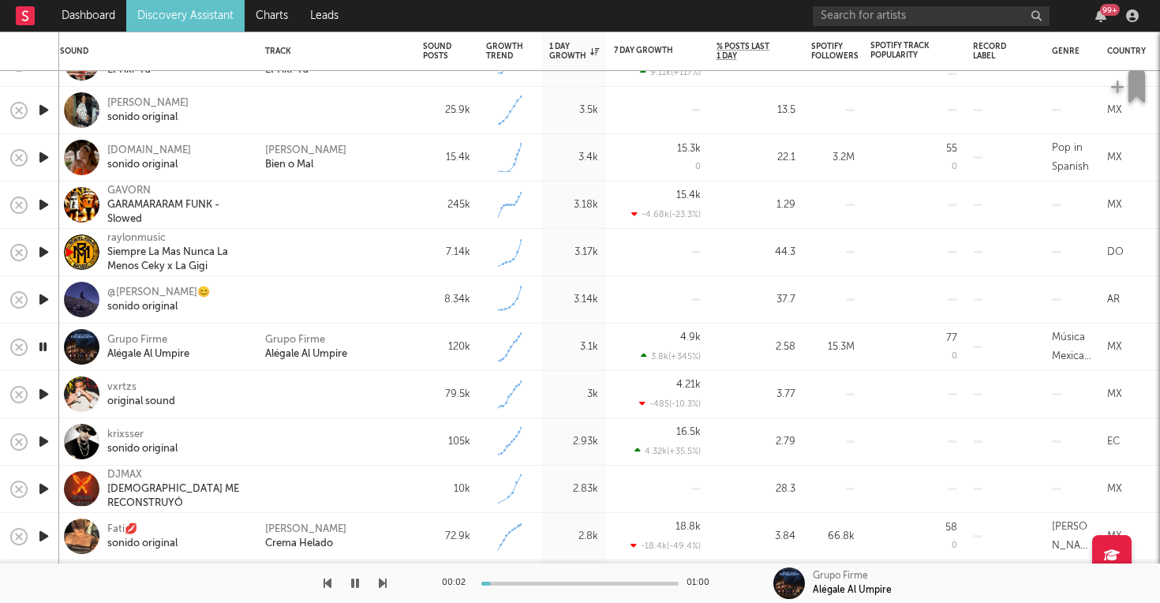
click at [44, 394] on icon "button" at bounding box center [44, 394] width 17 height 20
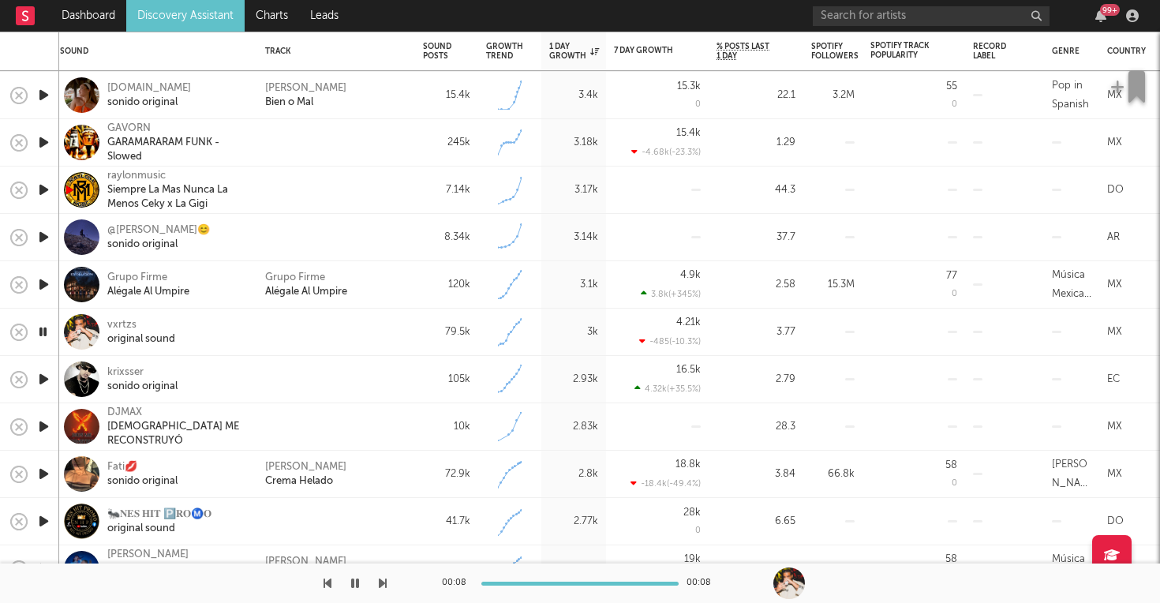
click at [44, 379] on icon "button" at bounding box center [44, 379] width 17 height 20
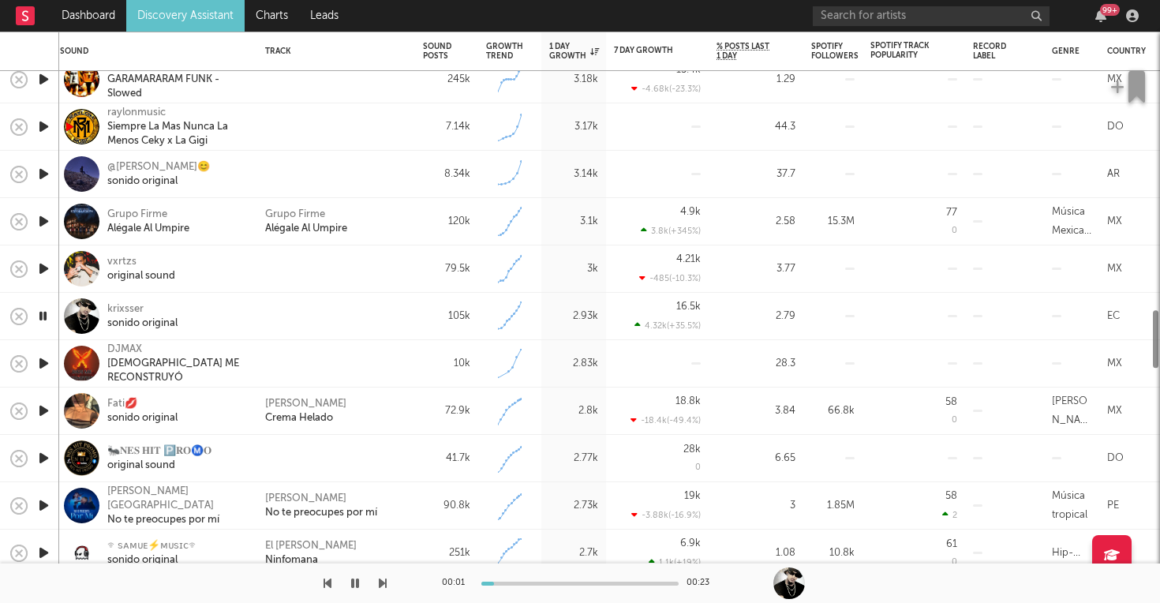
click at [43, 369] on icon "button" at bounding box center [44, 364] width 17 height 20
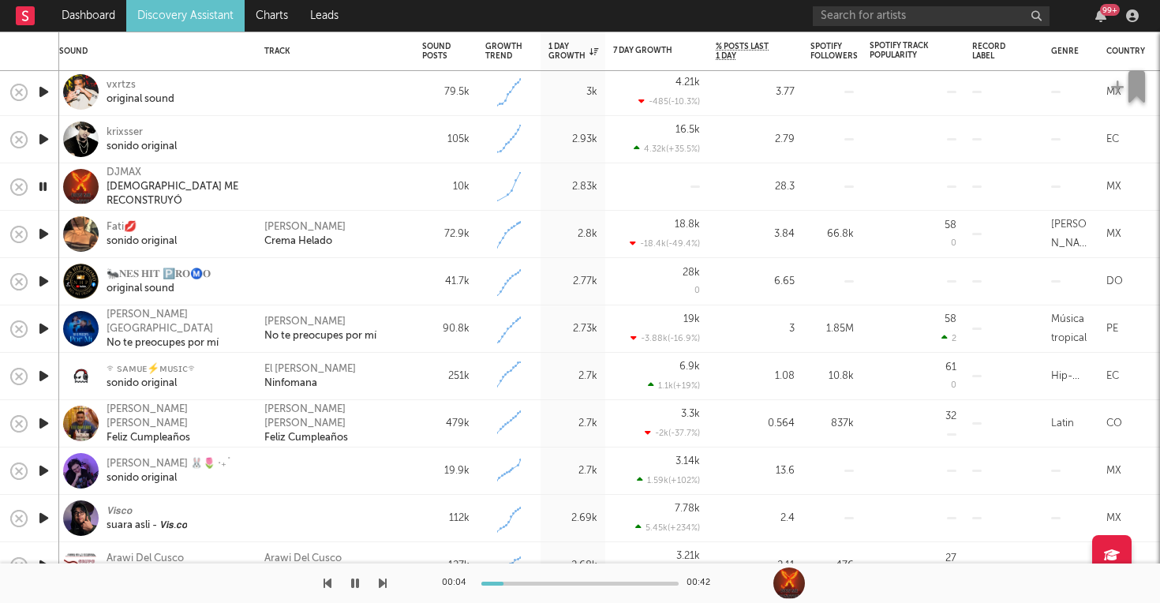
click at [38, 233] on icon "button" at bounding box center [44, 234] width 17 height 20
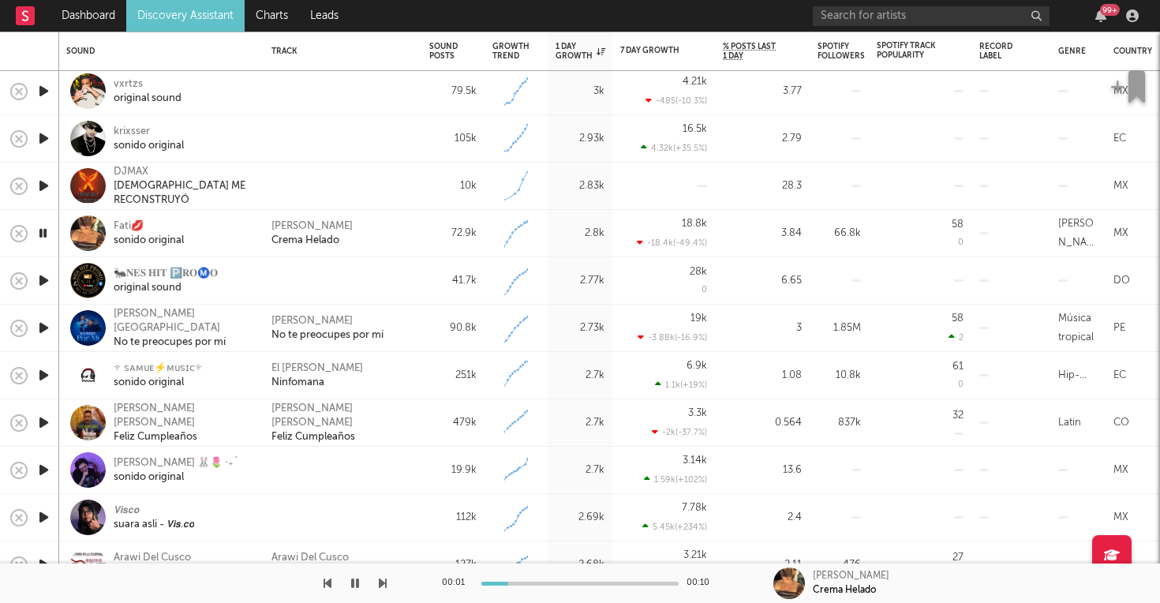
click at [42, 283] on icon "button" at bounding box center [44, 281] width 17 height 20
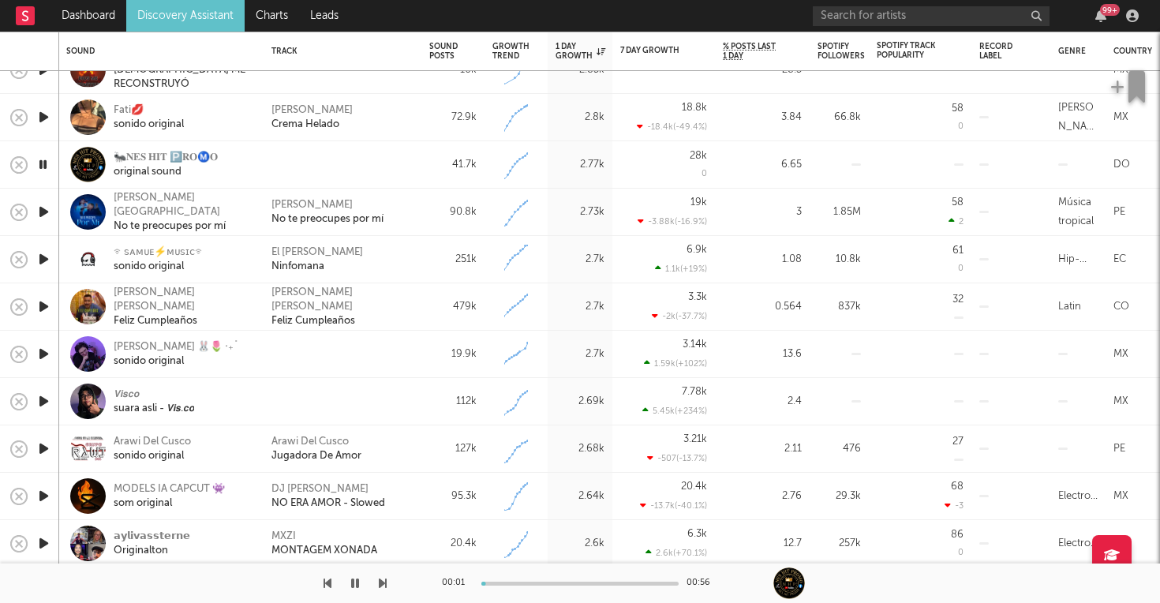
click at [45, 208] on icon "button" at bounding box center [44, 212] width 17 height 20
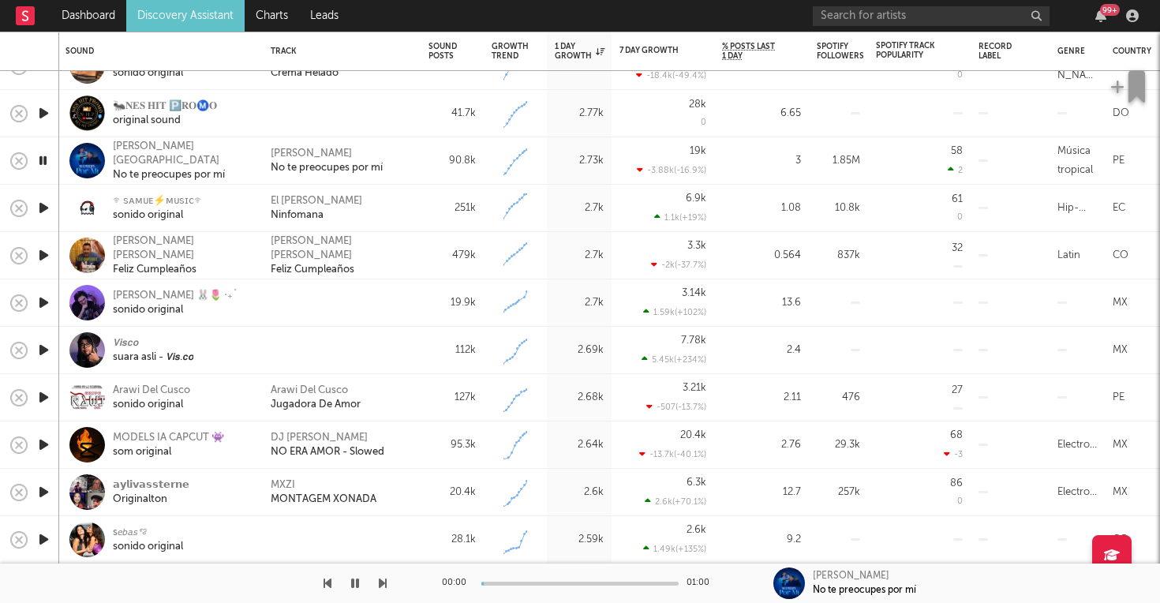
click at [45, 205] on icon "button" at bounding box center [44, 208] width 17 height 20
click at [43, 259] on icon "button" at bounding box center [44, 255] width 17 height 20
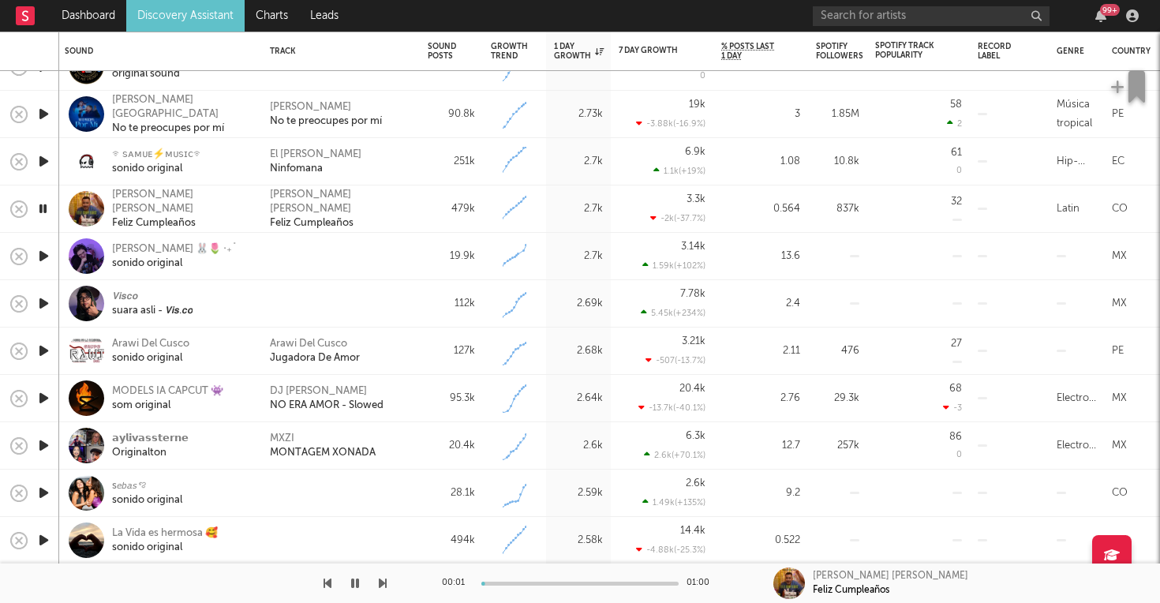
click at [43, 258] on icon "button" at bounding box center [44, 256] width 17 height 20
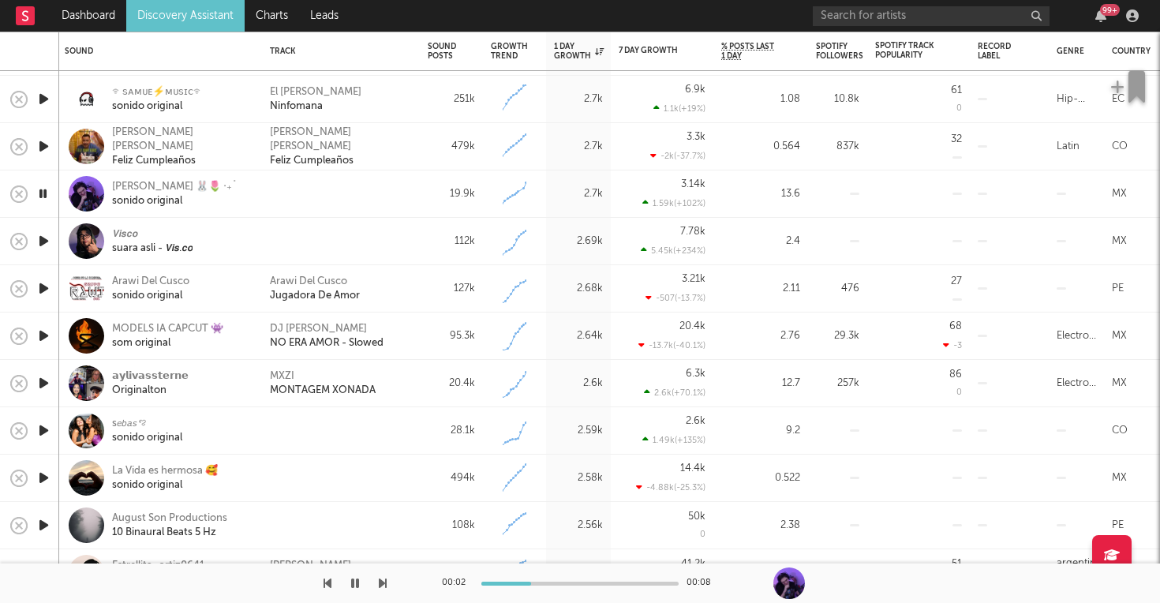
click at [44, 242] on icon "button" at bounding box center [44, 241] width 17 height 20
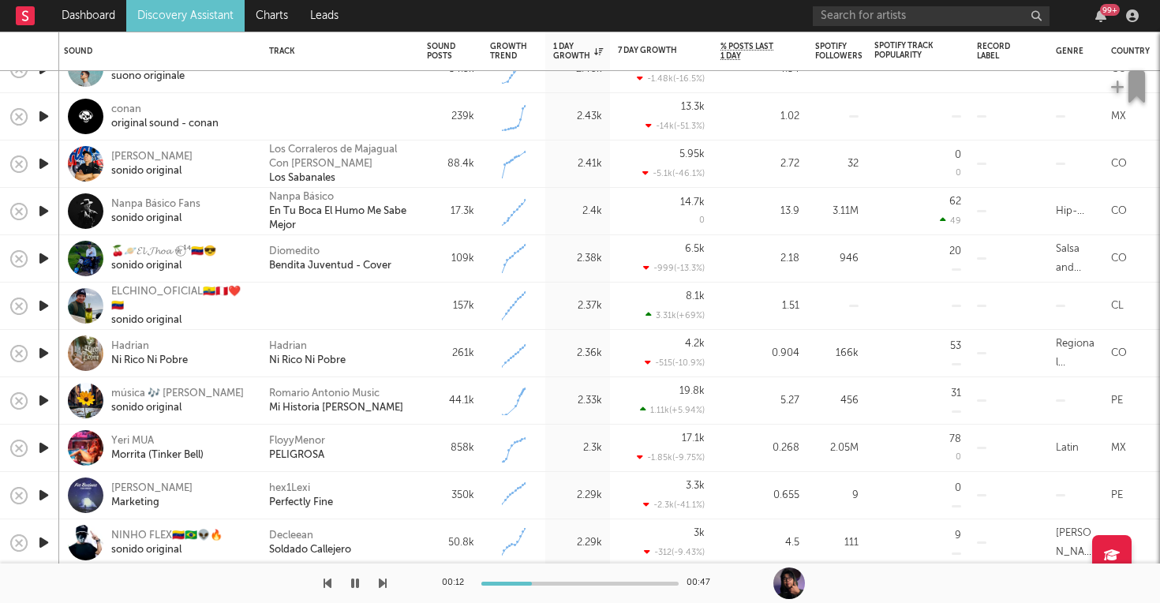
click at [358, 584] on icon "button" at bounding box center [355, 583] width 8 height 13
